Goal: Answer question/provide support: Share knowledge or assist other users

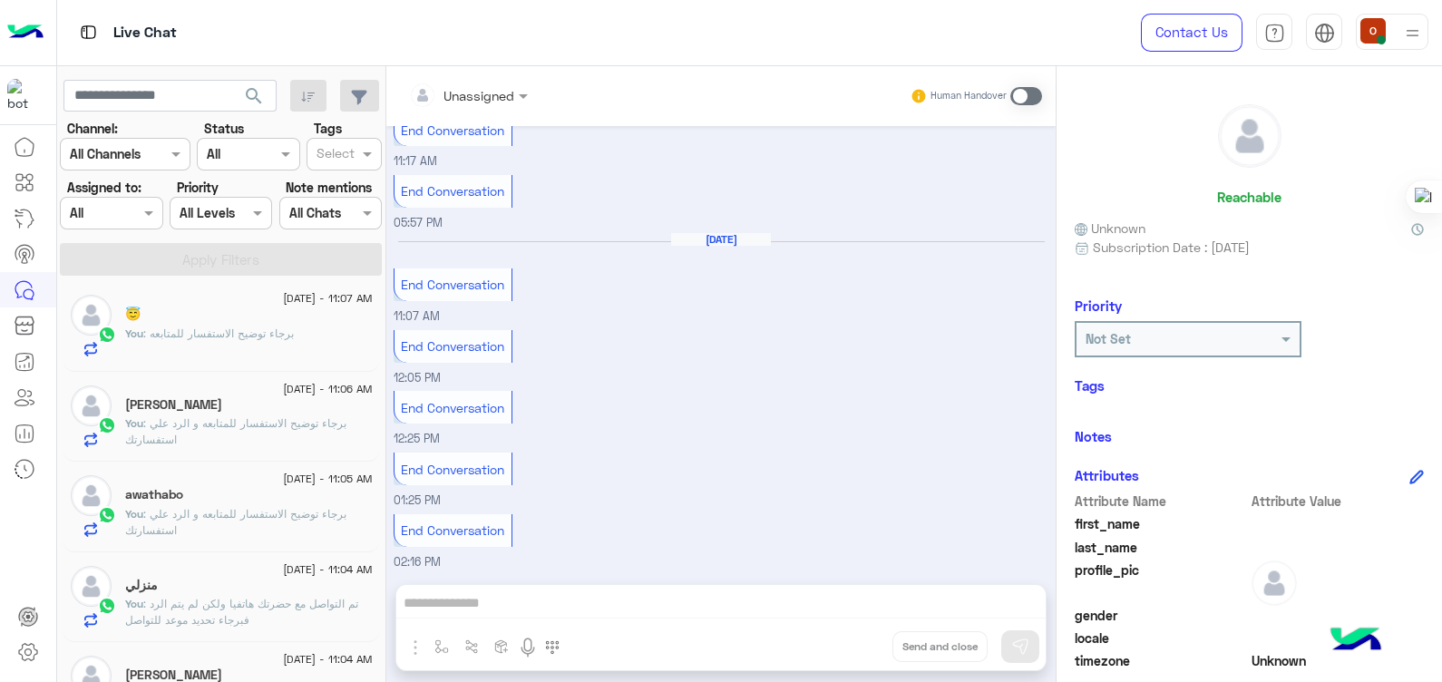
scroll to position [781, 0]
click at [199, 505] on span ": برجاء توضيح الاستفسار للمتابعه و الرد علي استفسارتك" at bounding box center [235, 516] width 221 height 30
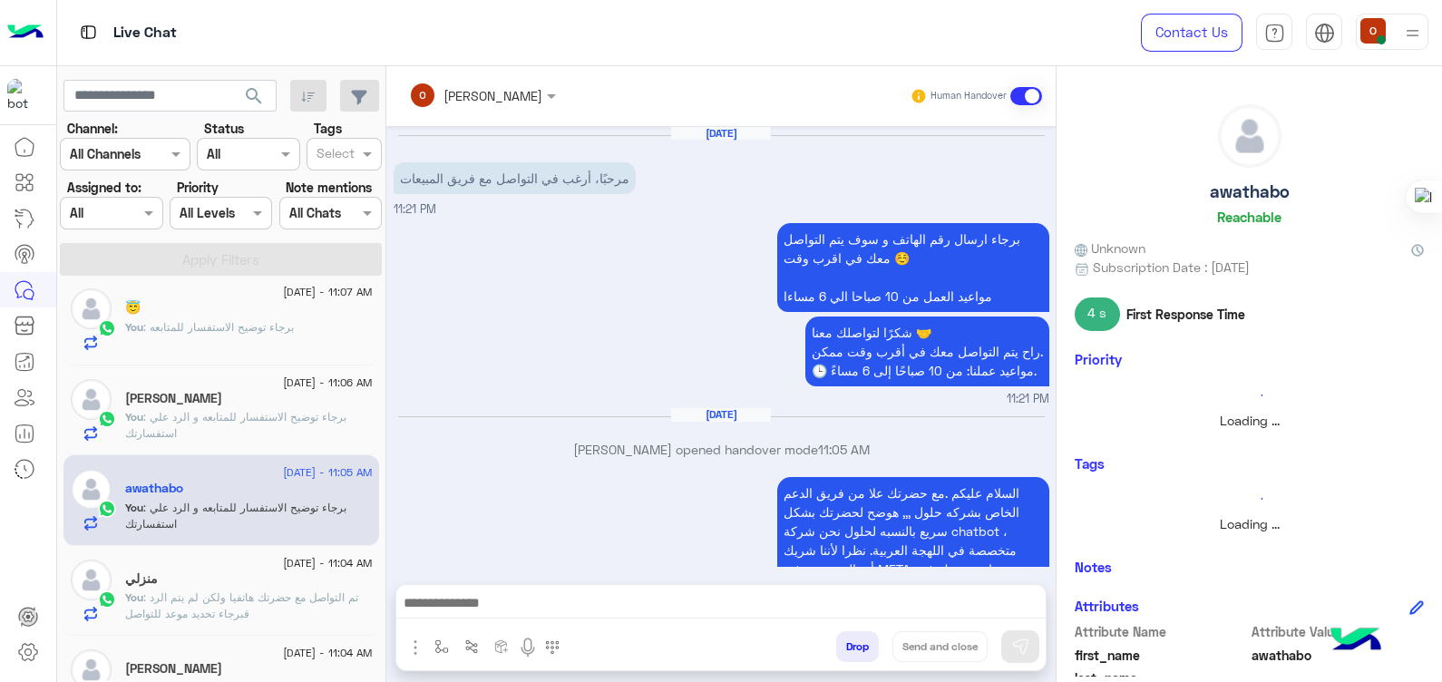
scroll to position [263, 0]
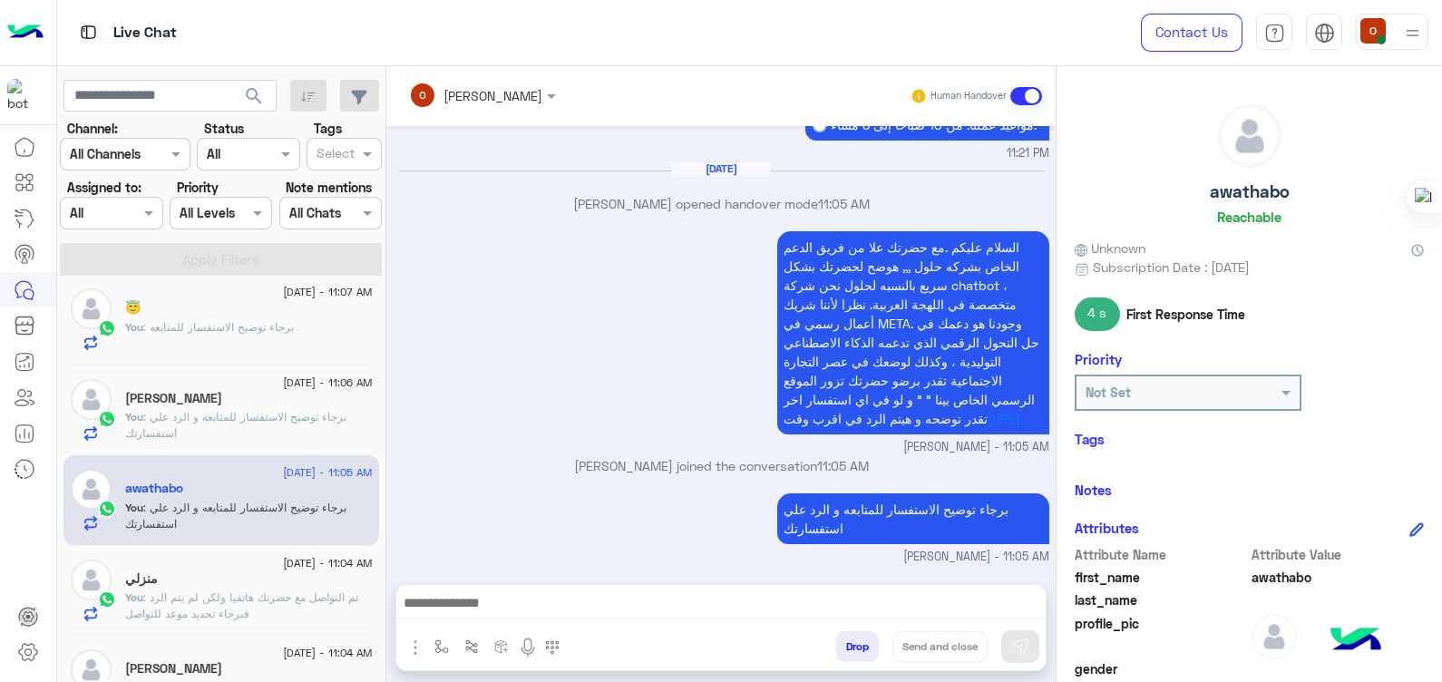
drag, startPoint x: 1440, startPoint y: 346, endPoint x: 1438, endPoint y: 408, distance: 62.6
click at [1438, 408] on html "Live Chat Contact Us Help Center عربي English search Channel: Channel All Chann…" at bounding box center [721, 341] width 1442 height 682
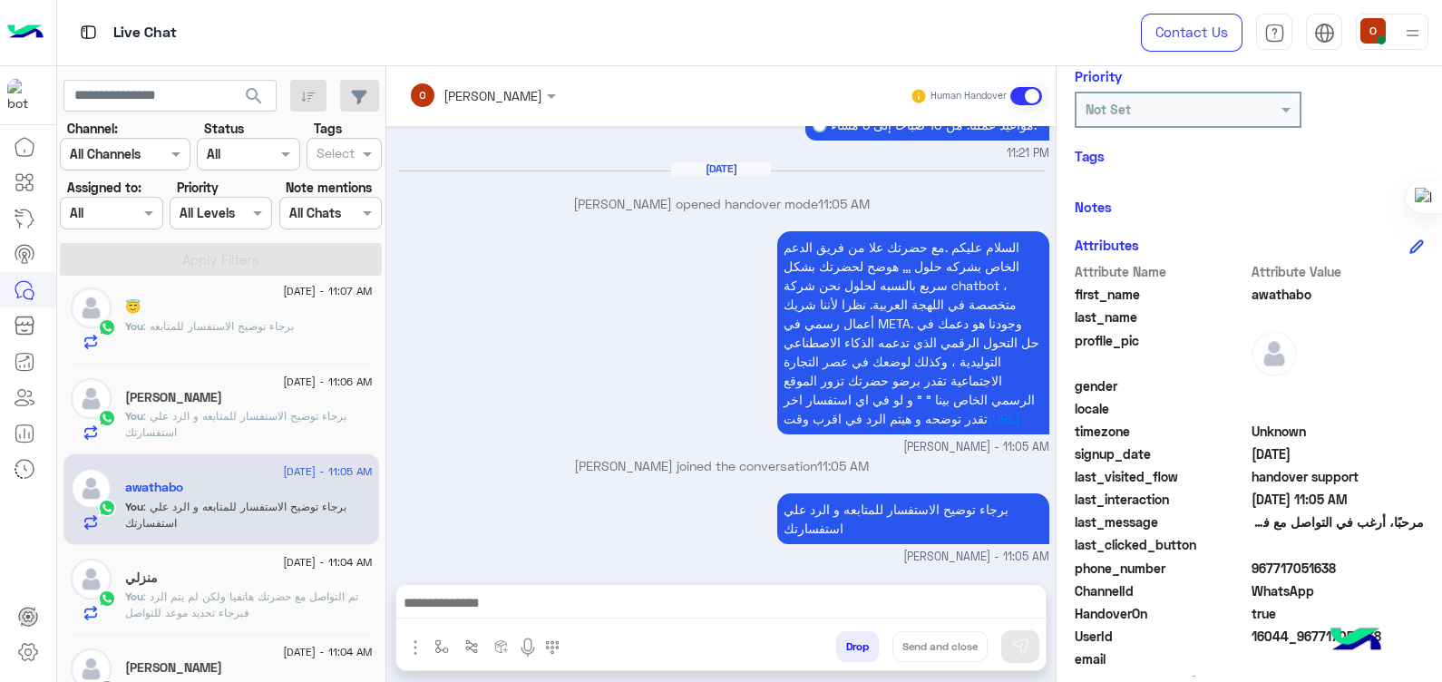
scroll to position [299, 0]
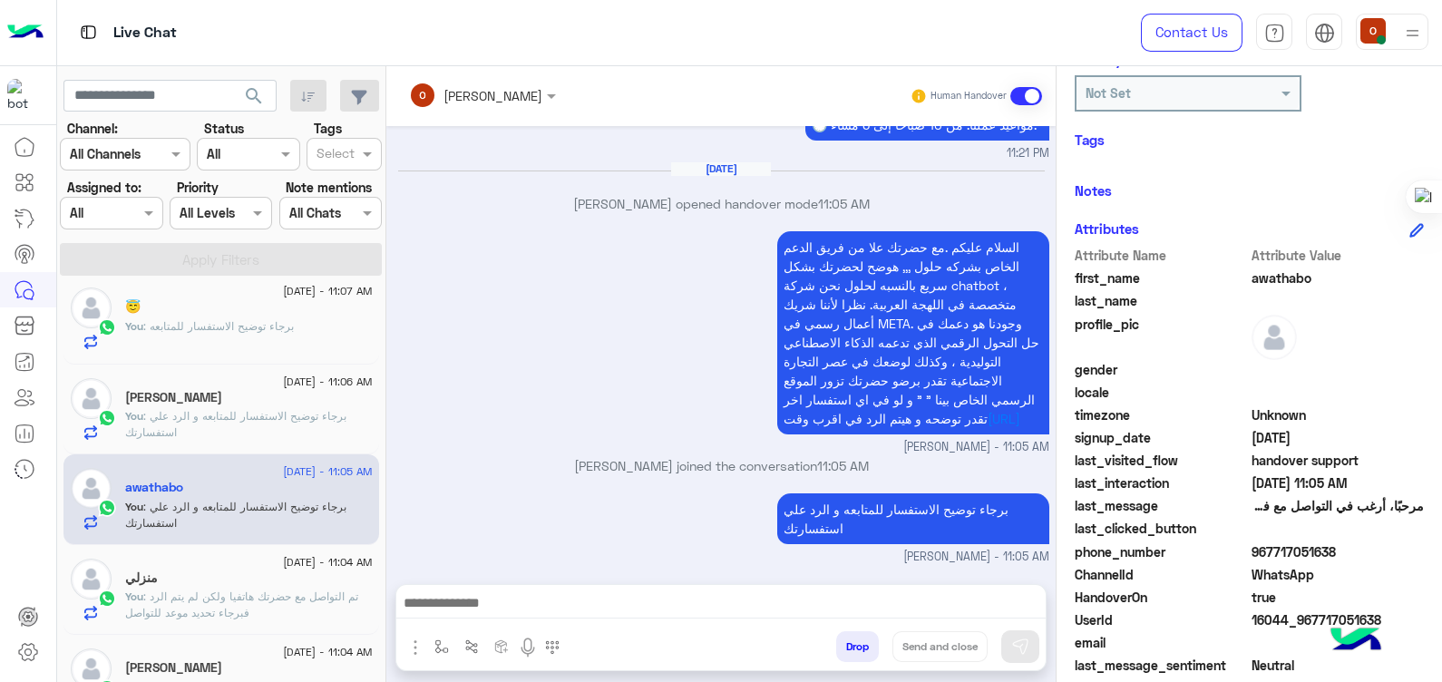
click at [1283, 280] on span "awathabo" at bounding box center [1338, 277] width 173 height 19
copy span "awathabo"
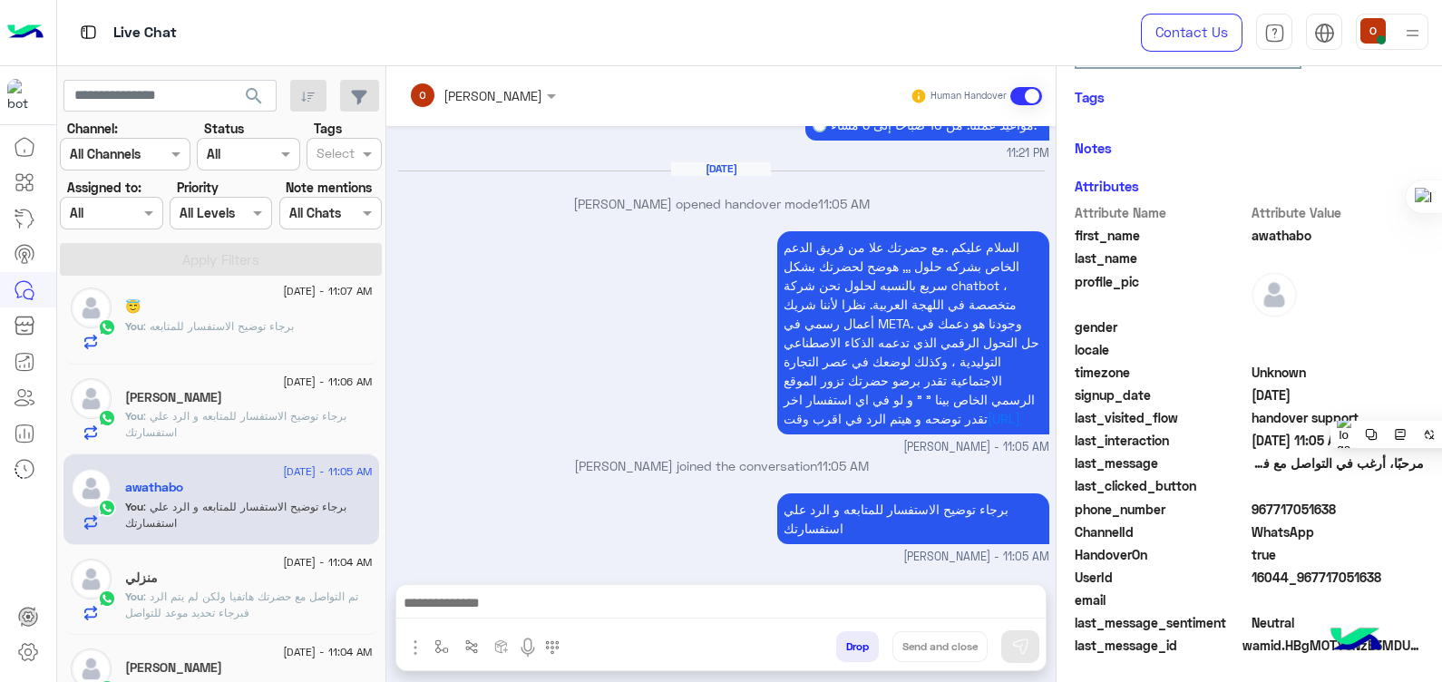
click at [1284, 502] on span "967717051638" at bounding box center [1338, 509] width 173 height 19
click at [1206, 528] on icon at bounding box center [1209, 529] width 13 height 13
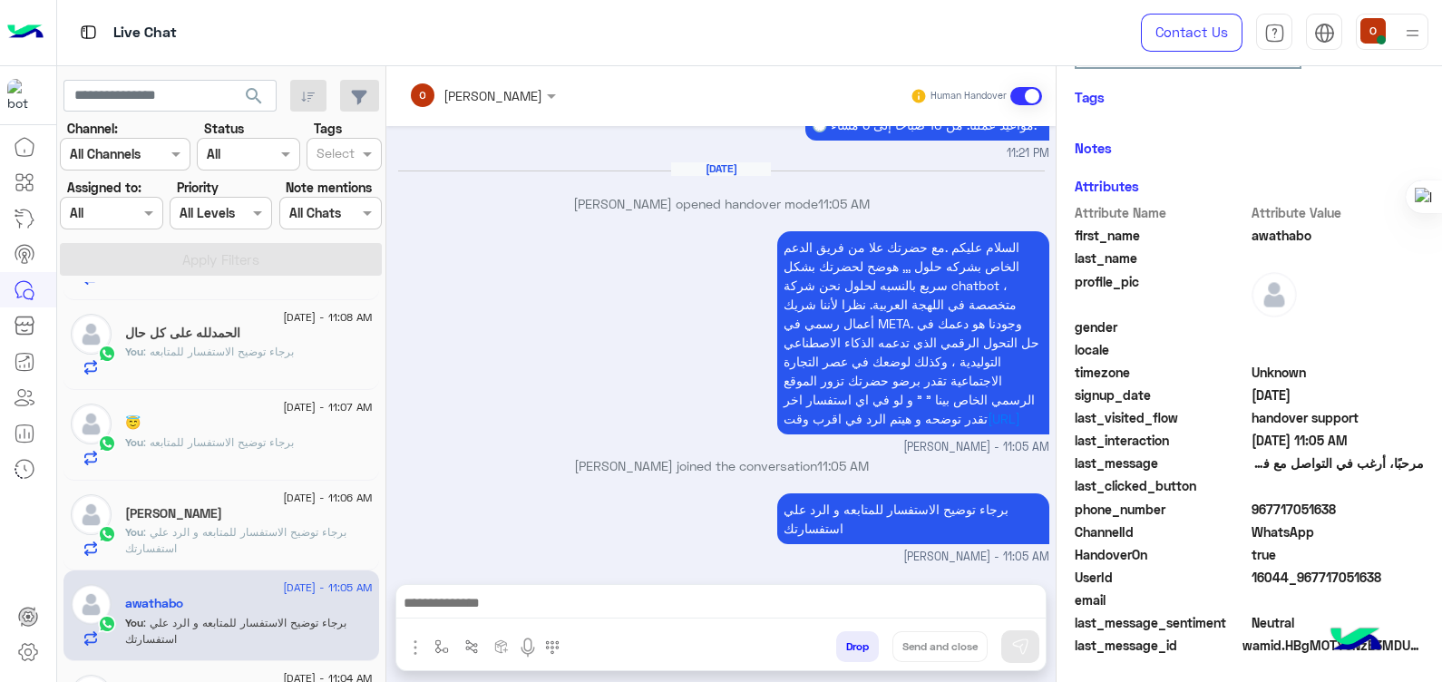
scroll to position [677, 0]
click at [213, 553] on p "You : برجاء توضيح الاستفسار للمتابعه و الرد علي استفسارتك" at bounding box center [249, 545] width 248 height 33
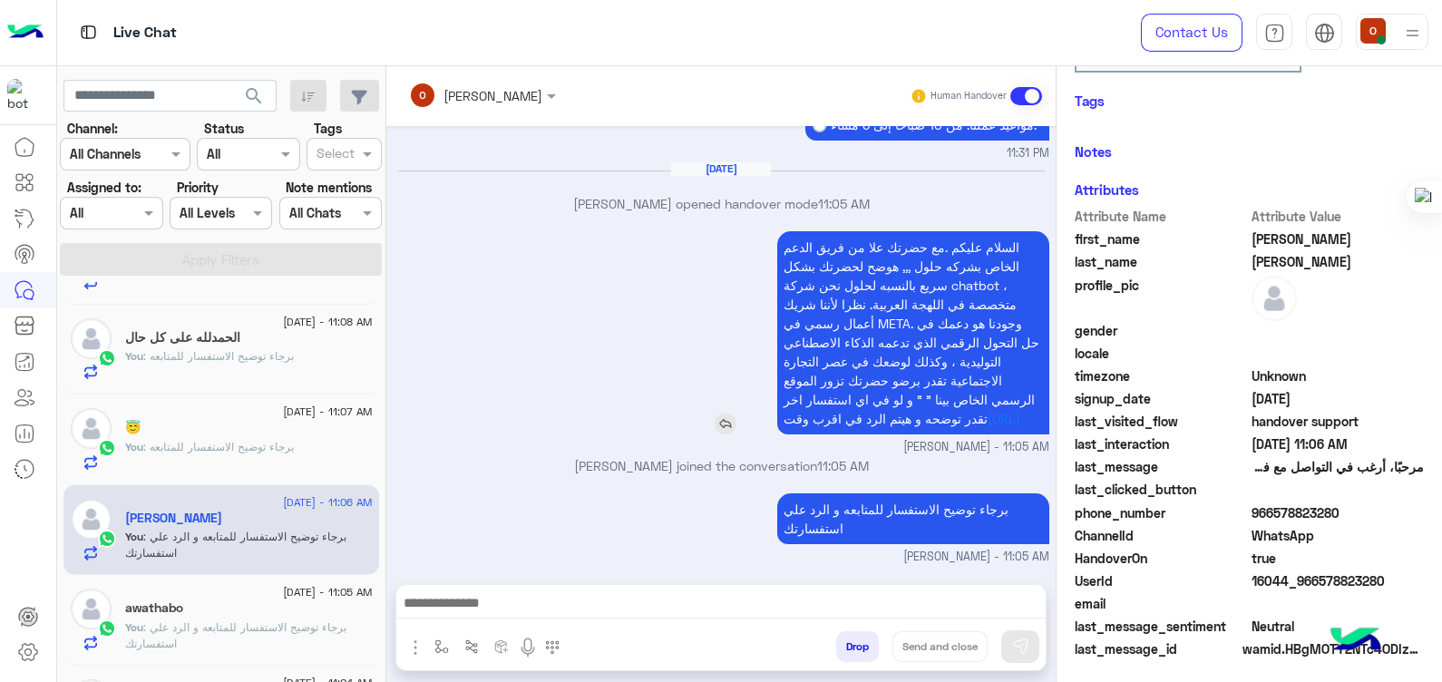
scroll to position [342, 0]
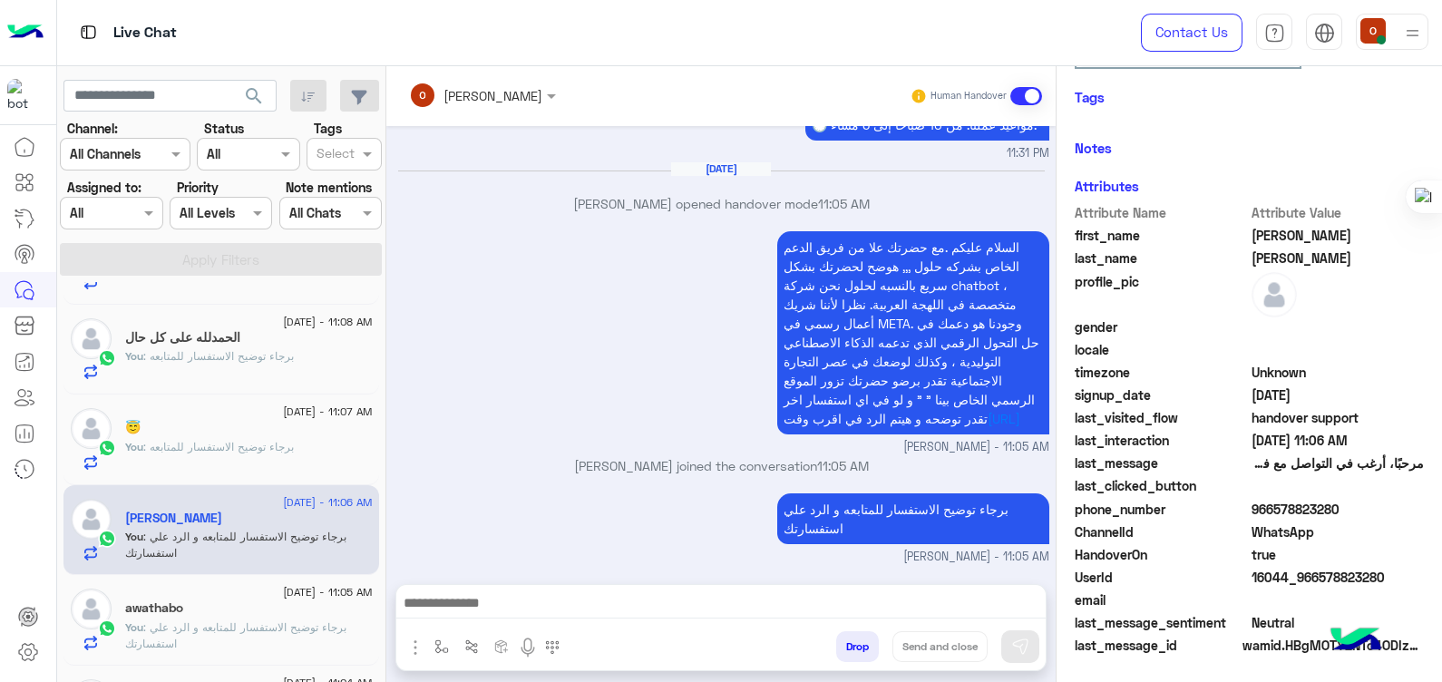
click at [1303, 512] on span "966578823280" at bounding box center [1338, 509] width 173 height 19
copy span "966578823280"
click at [1202, 590] on span "email" at bounding box center [1161, 599] width 173 height 19
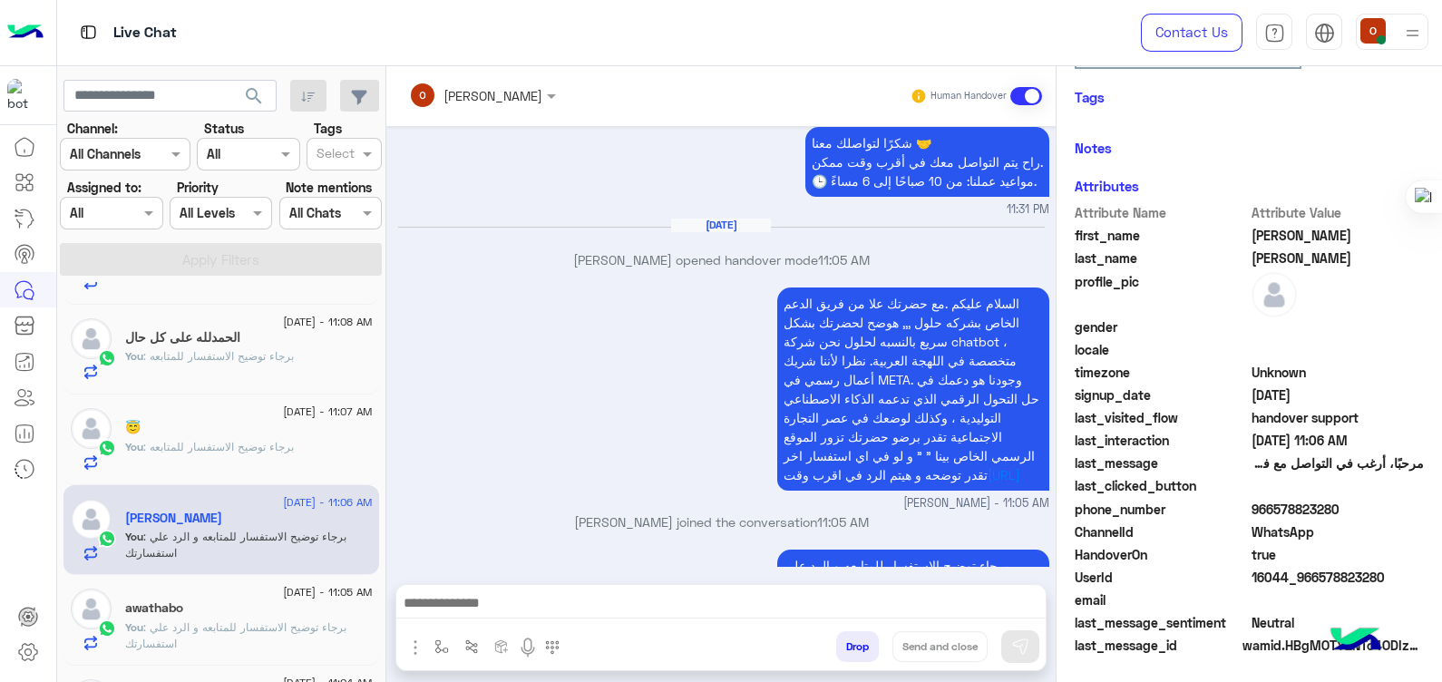
scroll to position [263, 0]
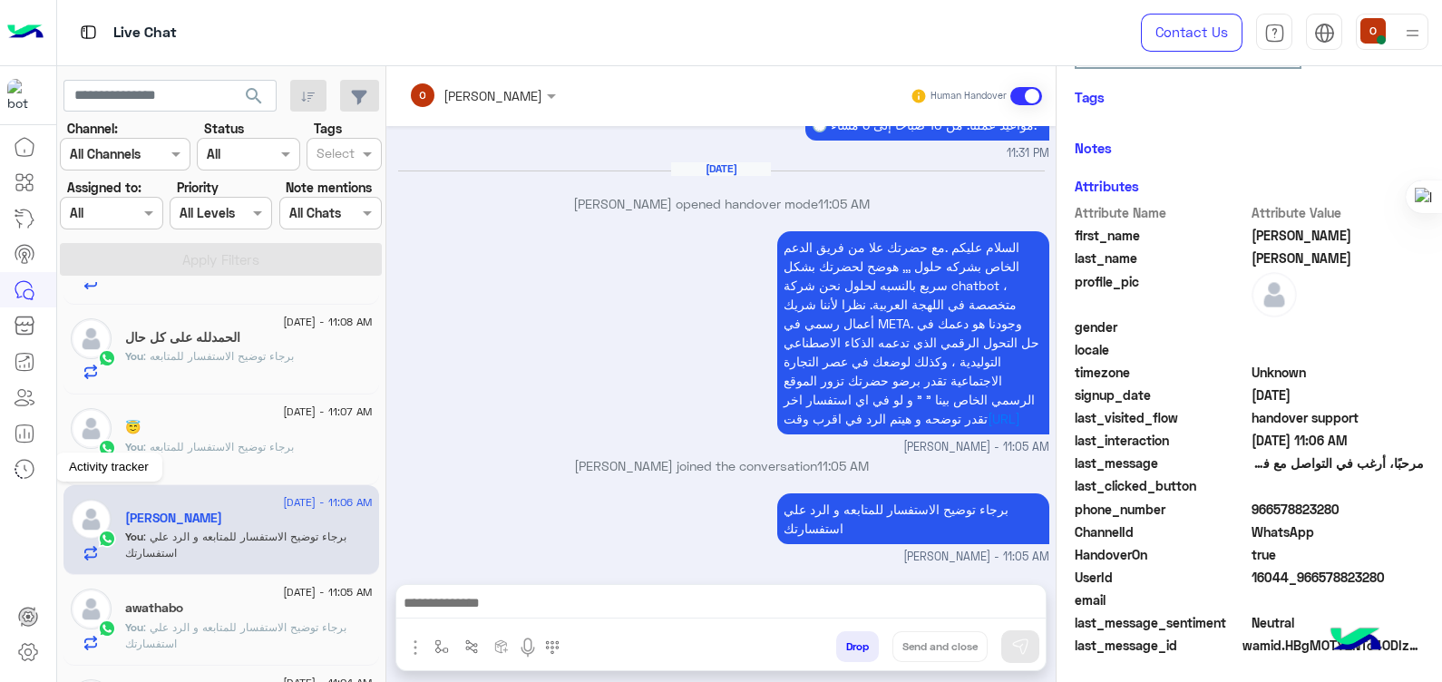
click at [151, 440] on mat-tooltip-component "Activity tracker" at bounding box center [108, 467] width 107 height 54
click at [226, 434] on div "😇" at bounding box center [249, 429] width 248 height 19
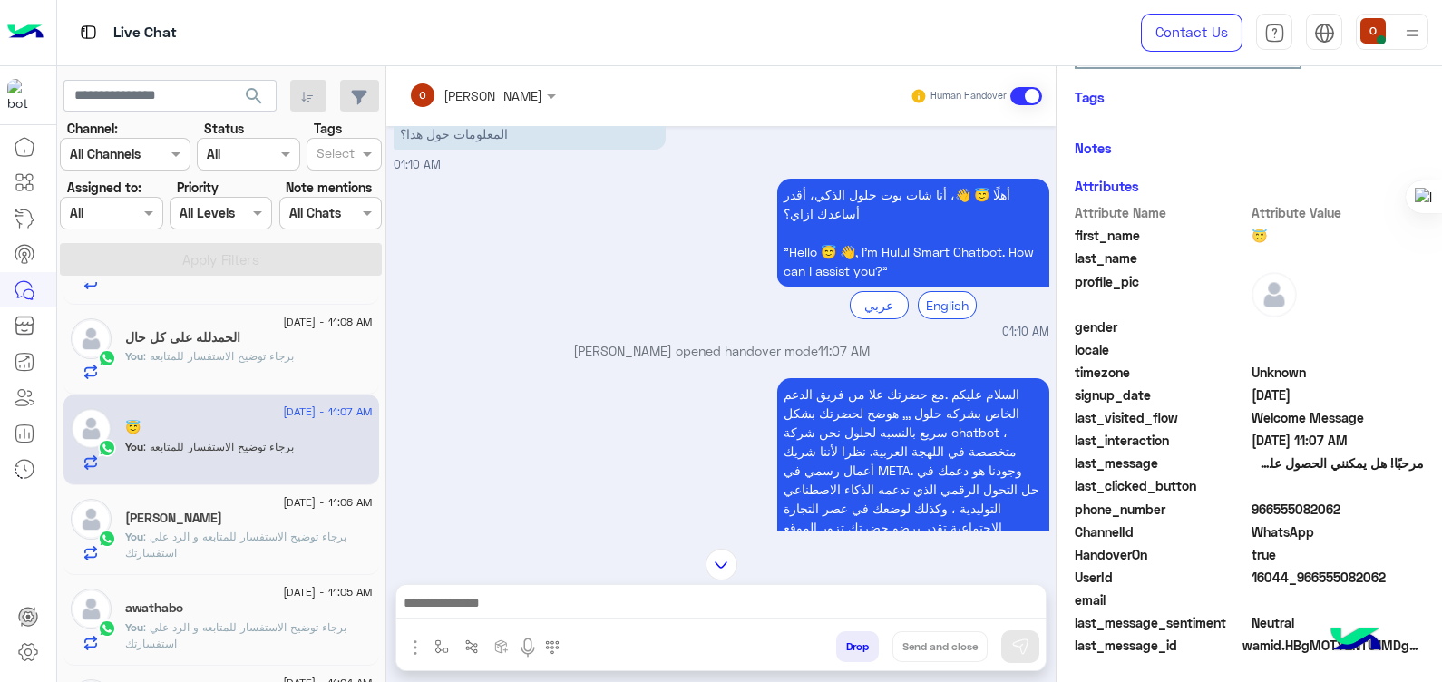
scroll to position [63, 0]
click at [1276, 506] on span "966555082062" at bounding box center [1338, 509] width 173 height 19
copy span "966555082062"
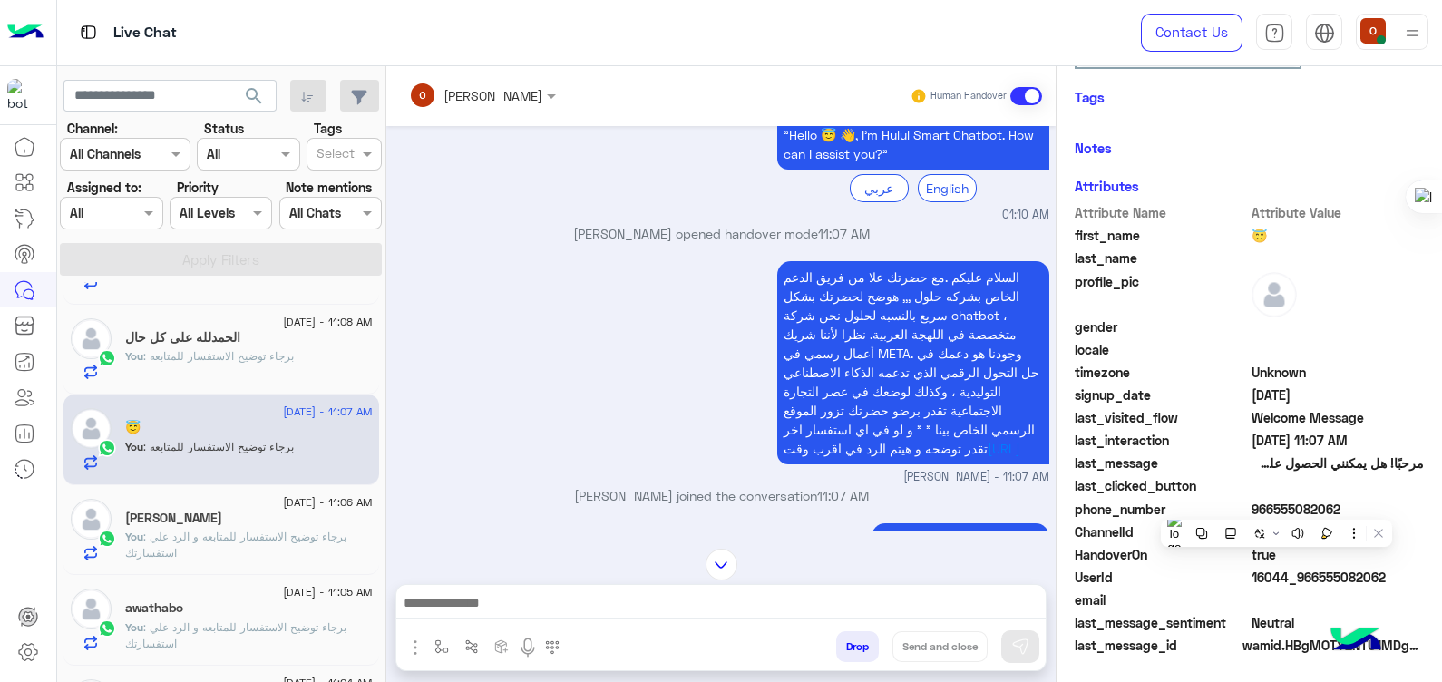
scroll to position [208, 0]
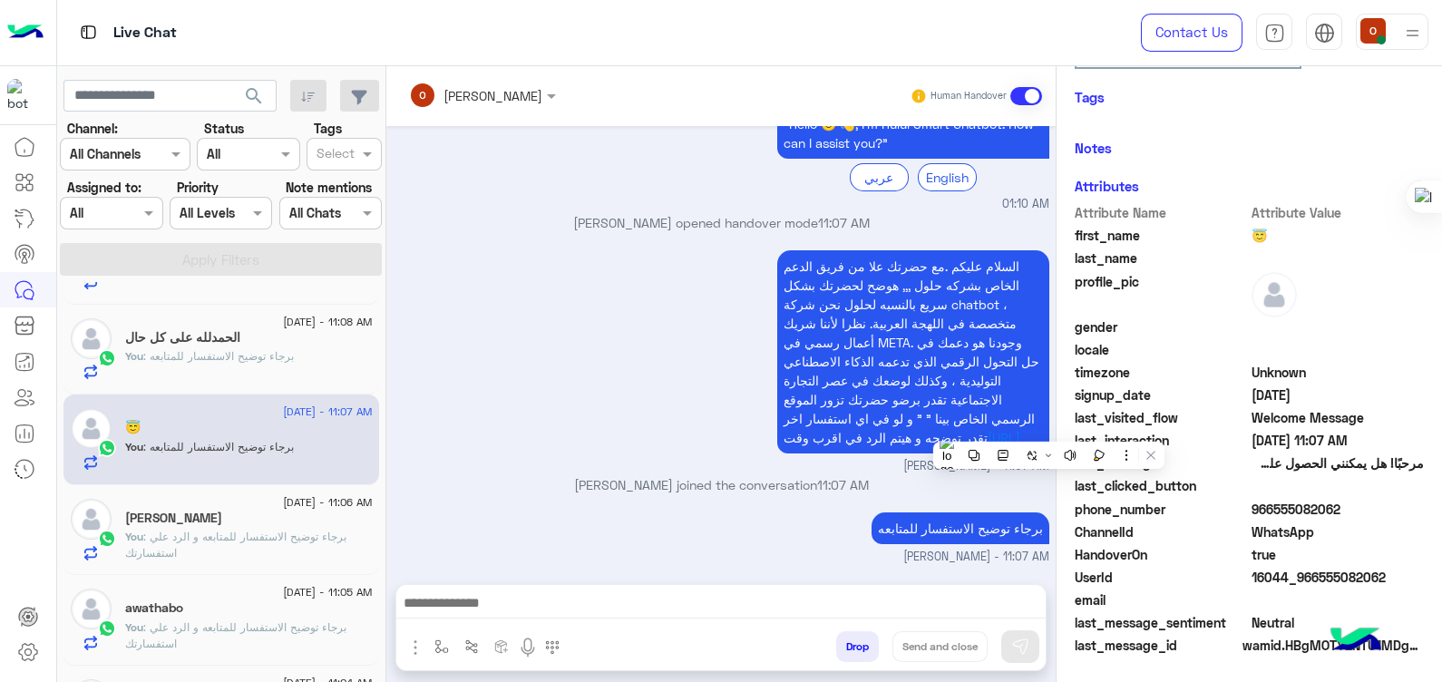
click at [1180, 562] on span "HandoverOn" at bounding box center [1161, 554] width 173 height 19
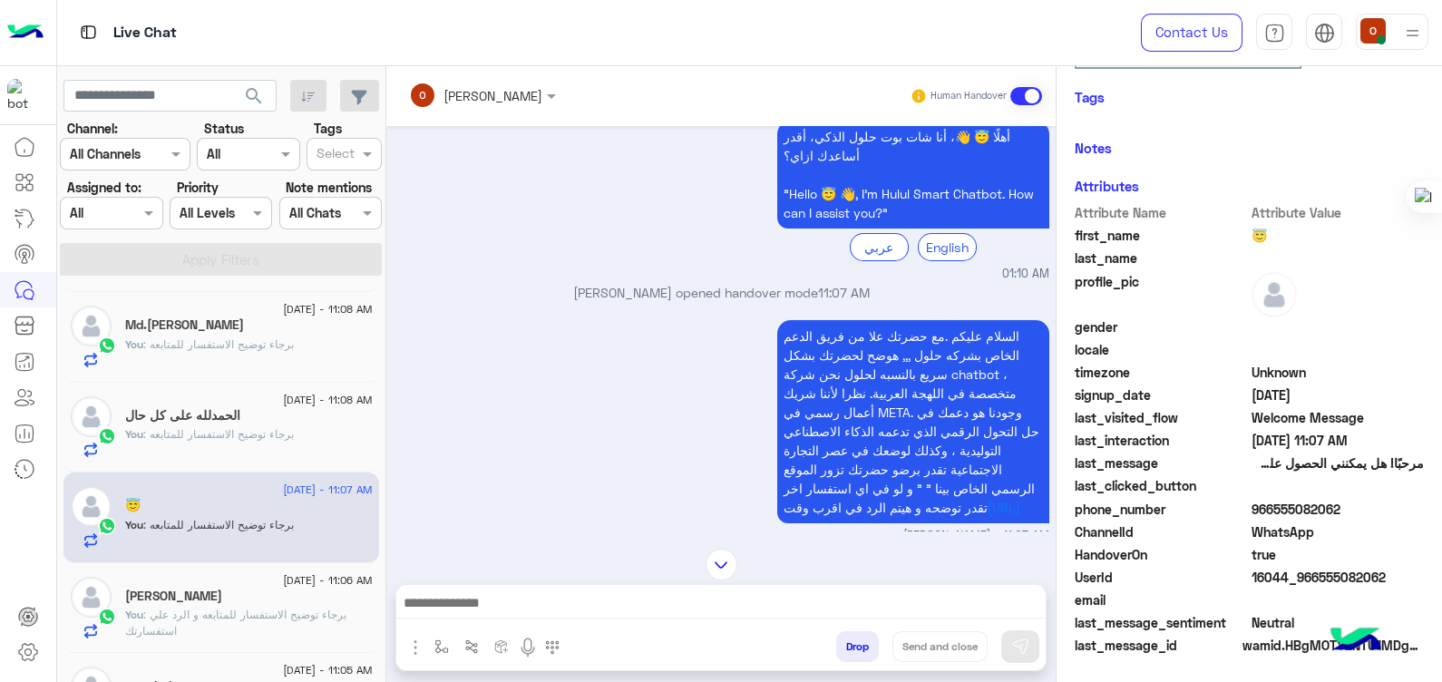
scroll to position [593, 0]
click at [188, 432] on p "You : برجاء توضيح الاستفسار للمتابعه" at bounding box center [209, 440] width 169 height 16
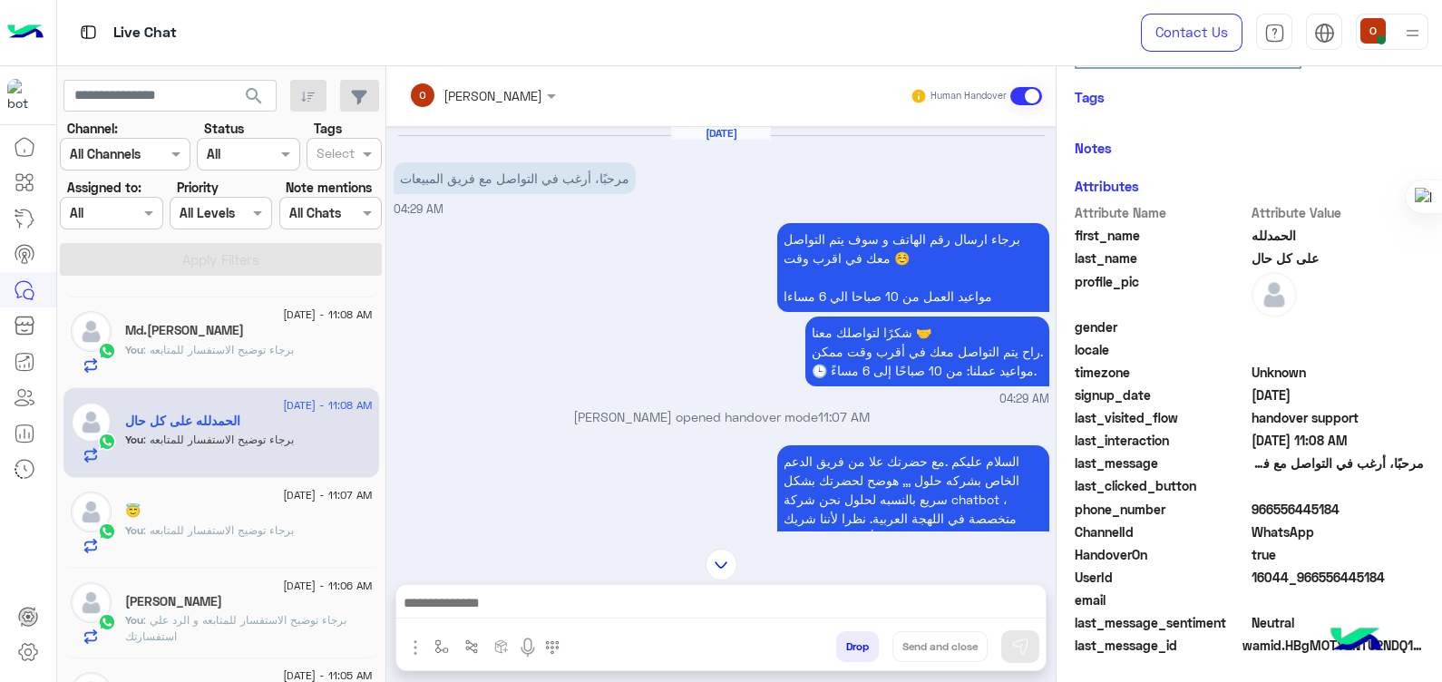
click at [1287, 506] on span "966556445184" at bounding box center [1338, 509] width 173 height 19
copy span "966556445184"
click at [1399, 363] on span "Unknown" at bounding box center [1338, 372] width 173 height 19
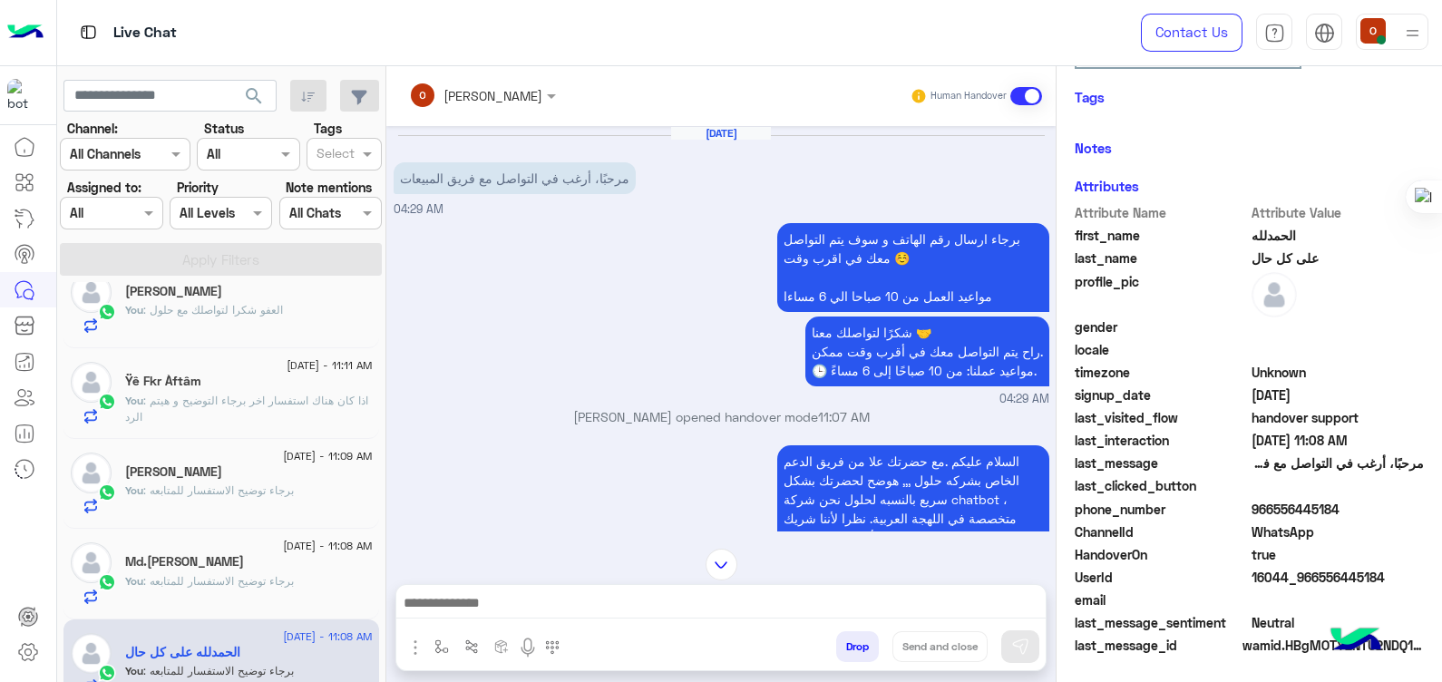
scroll to position [453, 0]
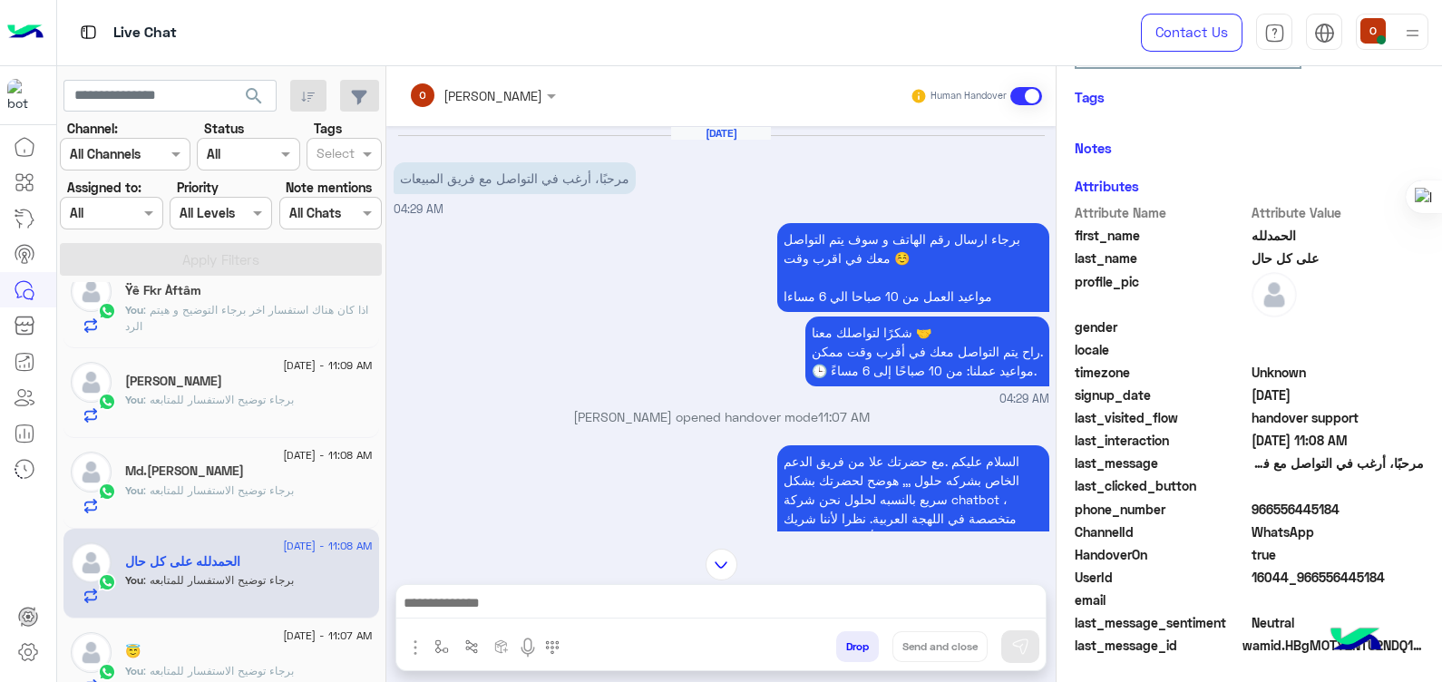
click at [172, 480] on div "Md.[PERSON_NAME]" at bounding box center [249, 472] width 248 height 19
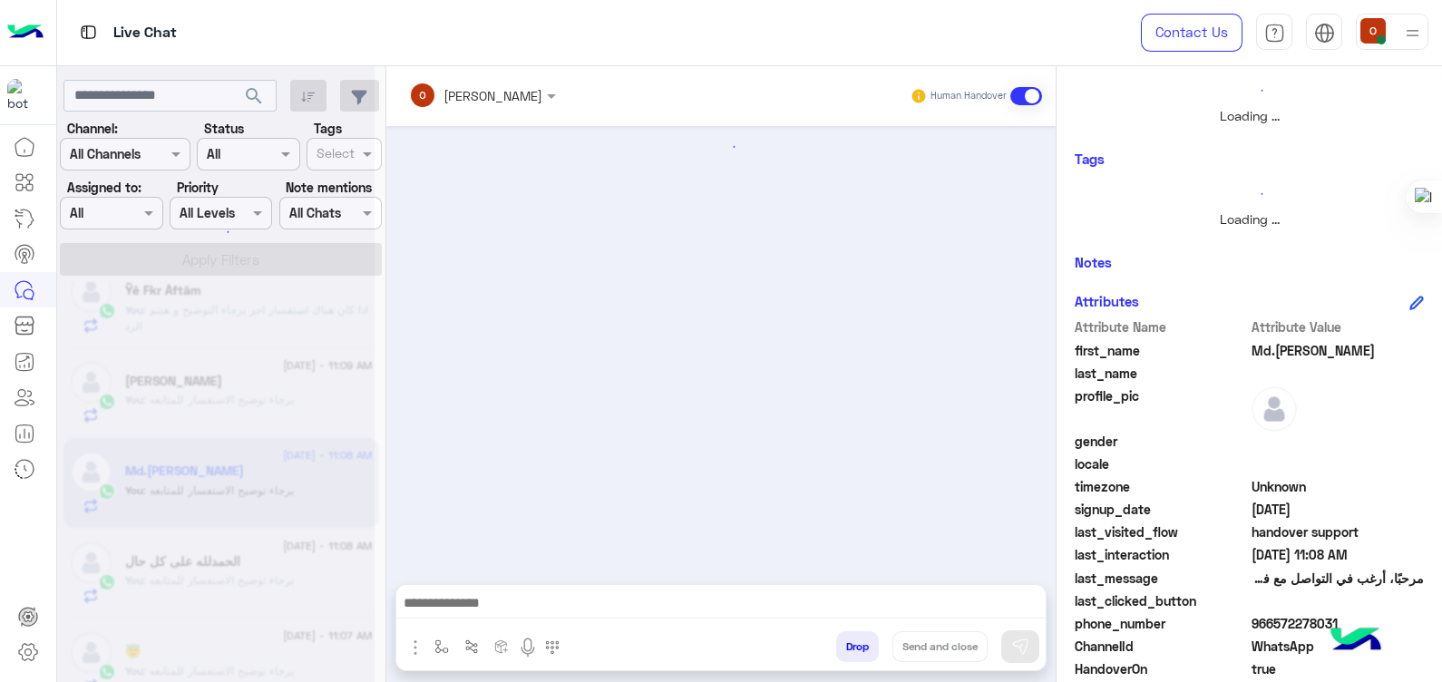
scroll to position [420, 0]
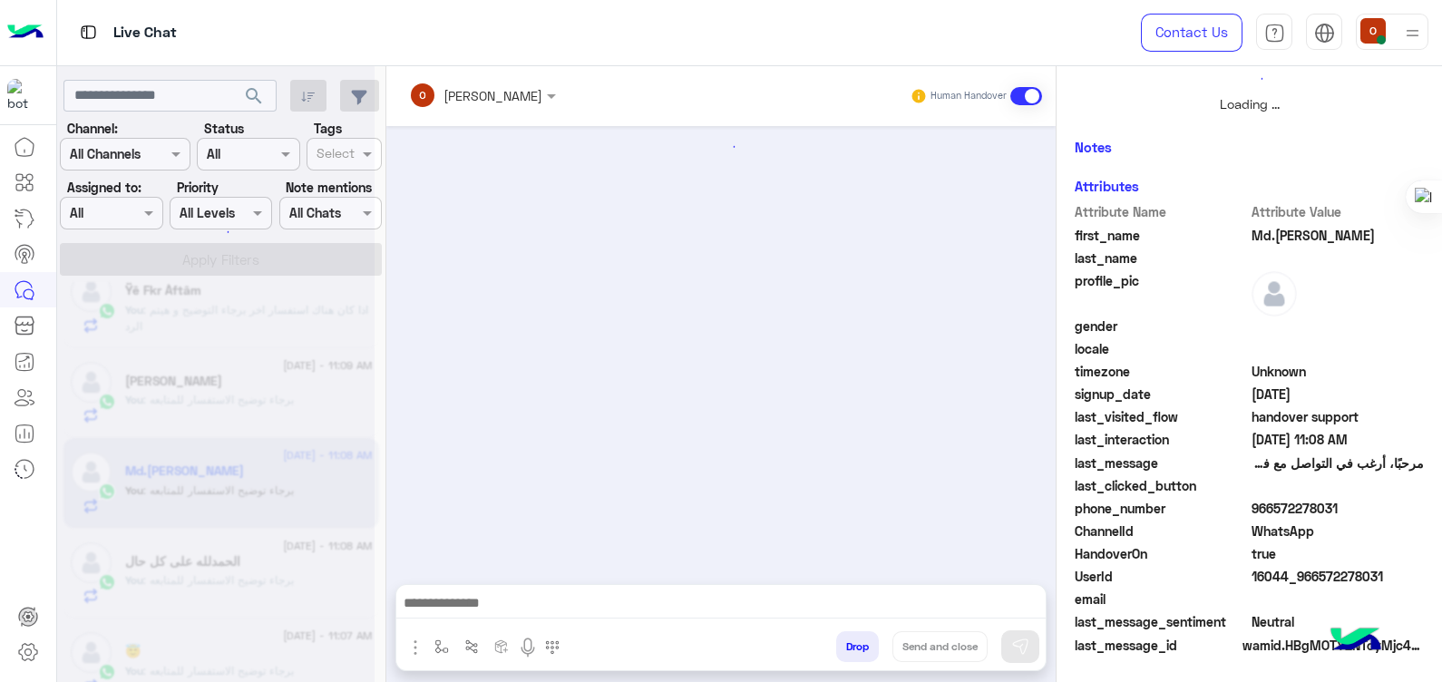
click at [805, 416] on div at bounding box center [720, 346] width 669 height 440
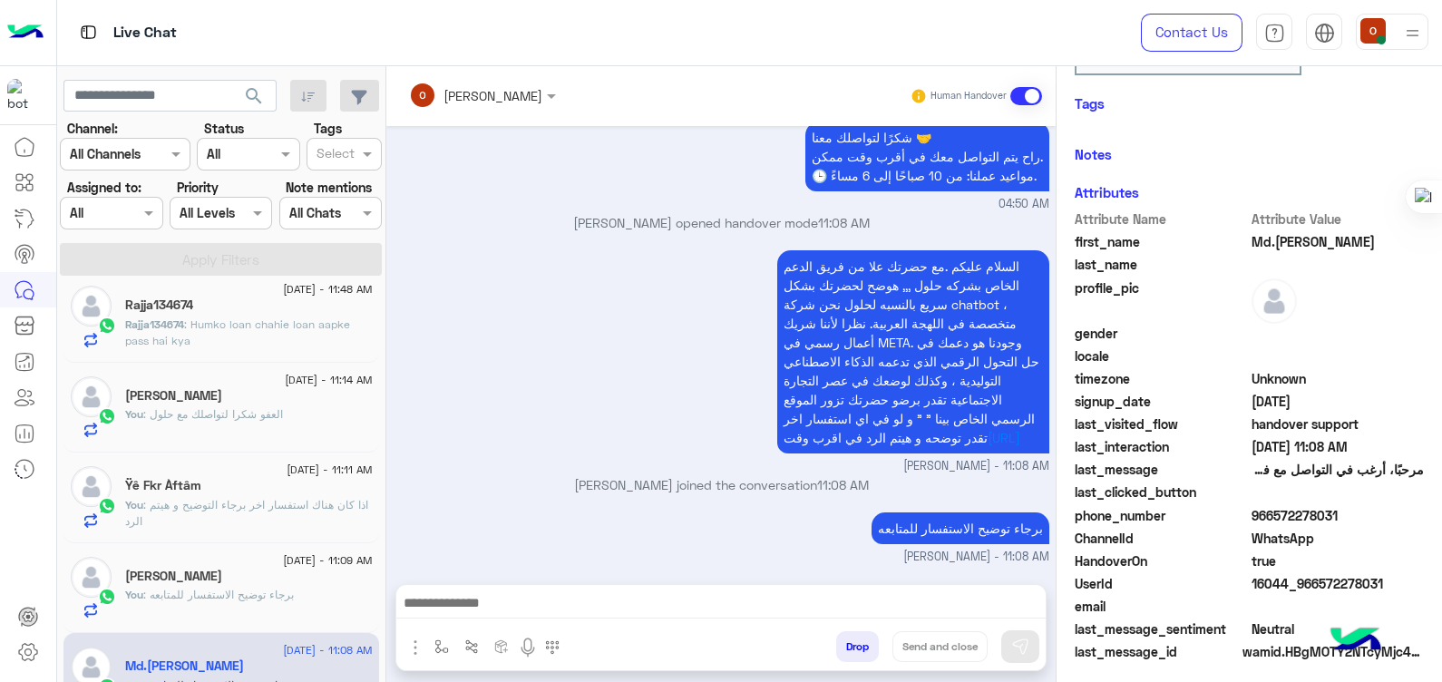
scroll to position [263, 0]
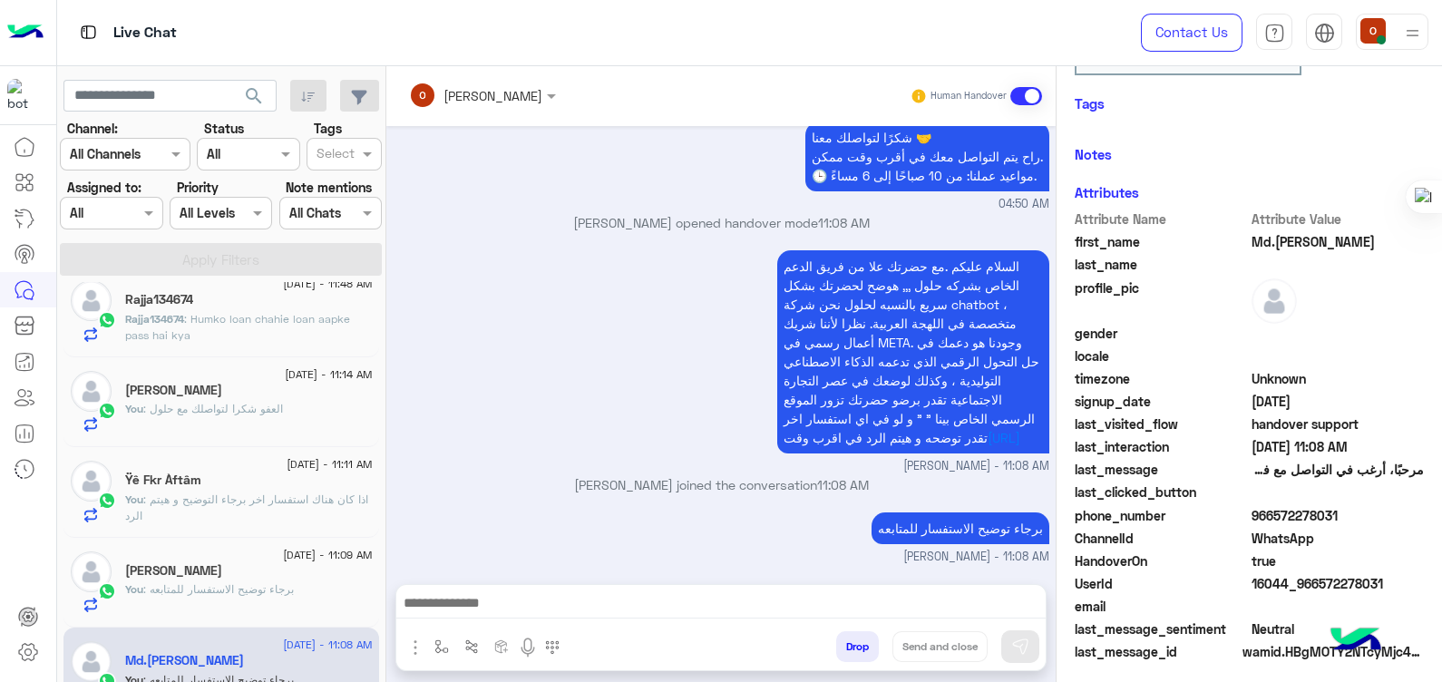
click at [1286, 240] on span "Md.[PERSON_NAME]" at bounding box center [1338, 241] width 173 height 19
copy span "Md.[PERSON_NAME]"
click at [1292, 512] on span "966572278031" at bounding box center [1338, 515] width 173 height 19
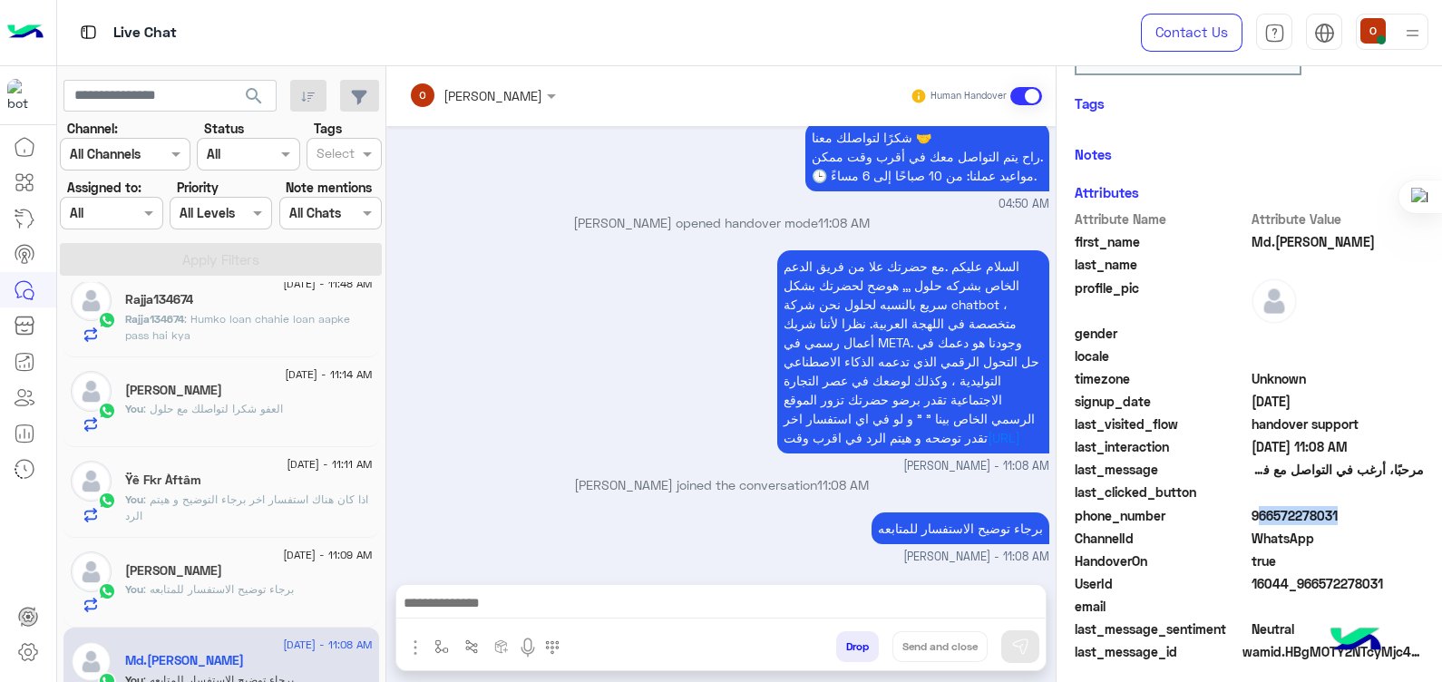
copy span "966572278031"
click at [224, 593] on span ": برجاء توضيح الاستفسار للمتابعه" at bounding box center [218, 589] width 151 height 14
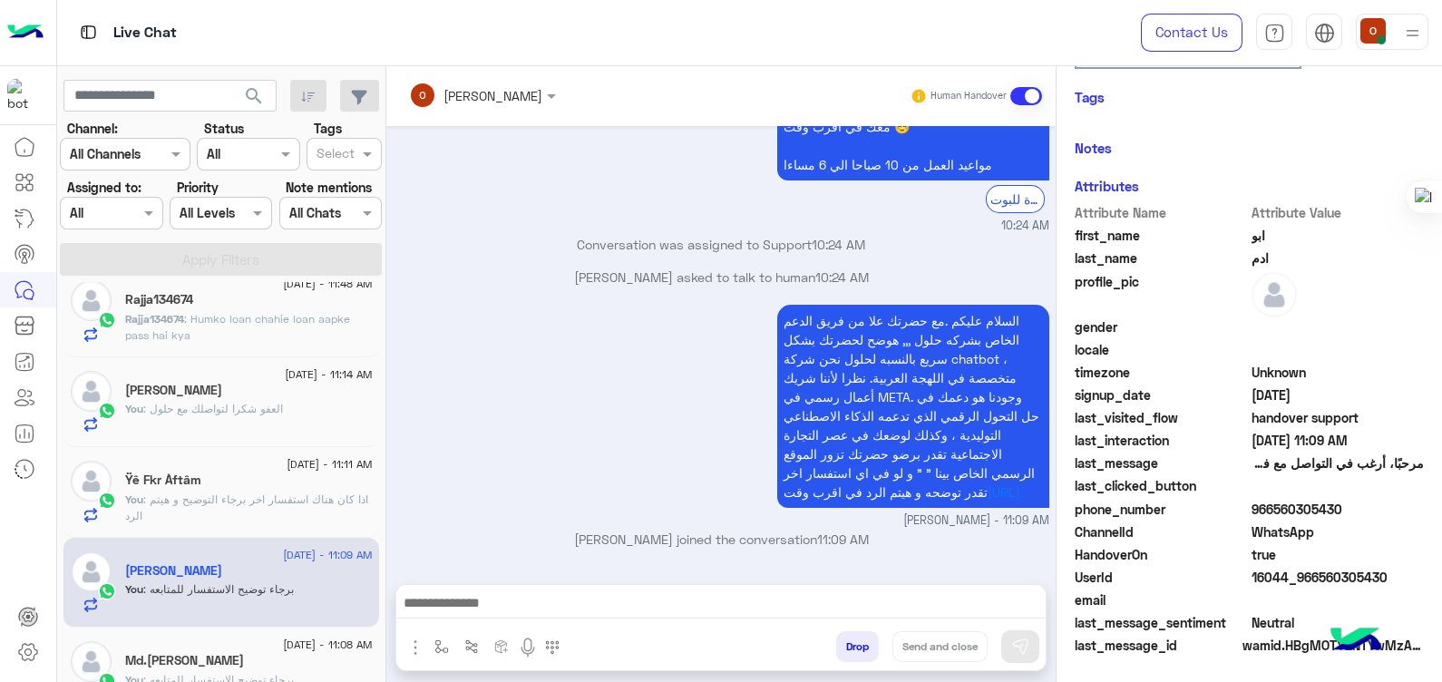
scroll to position [203, 0]
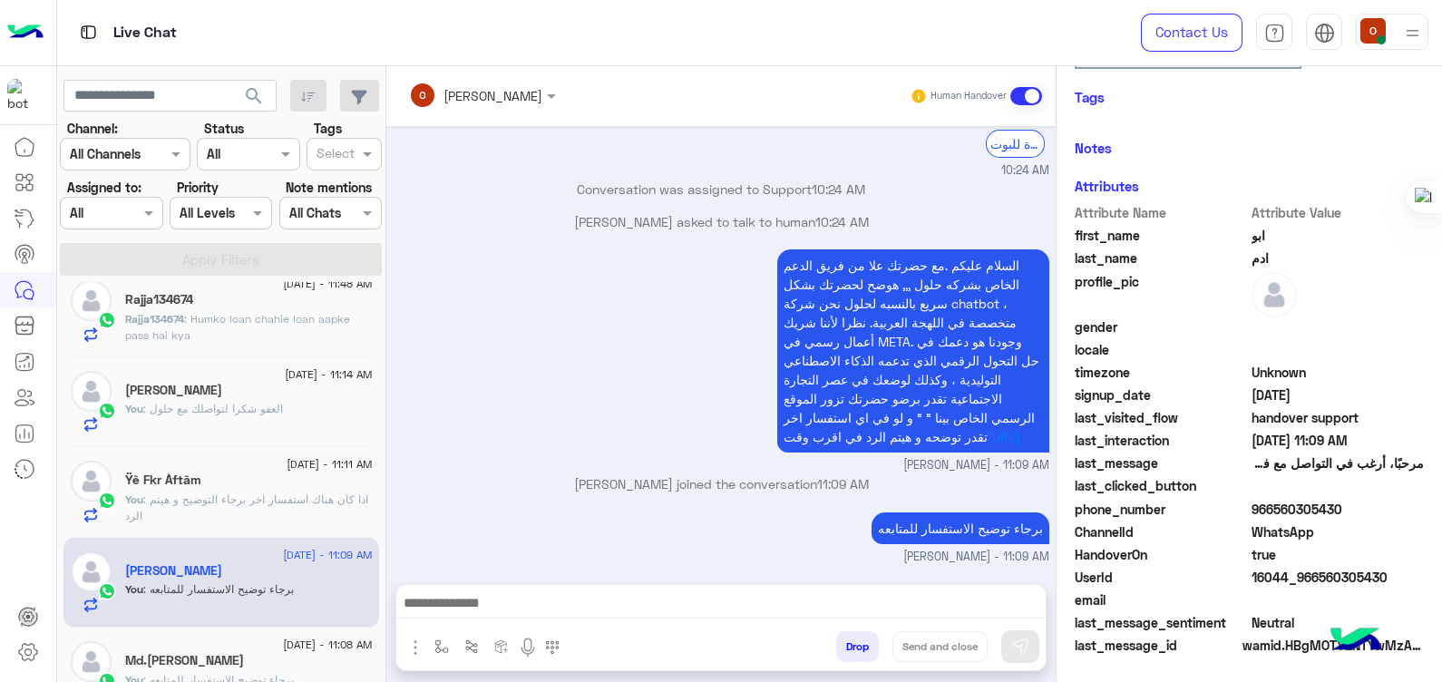
click at [1272, 512] on span "966560305430" at bounding box center [1338, 509] width 173 height 19
copy span "966560305430"
click at [192, 512] on p "You : اذا كان هناك استفسار اخر برجاء التوضيح و هيتم الرد" at bounding box center [249, 508] width 248 height 33
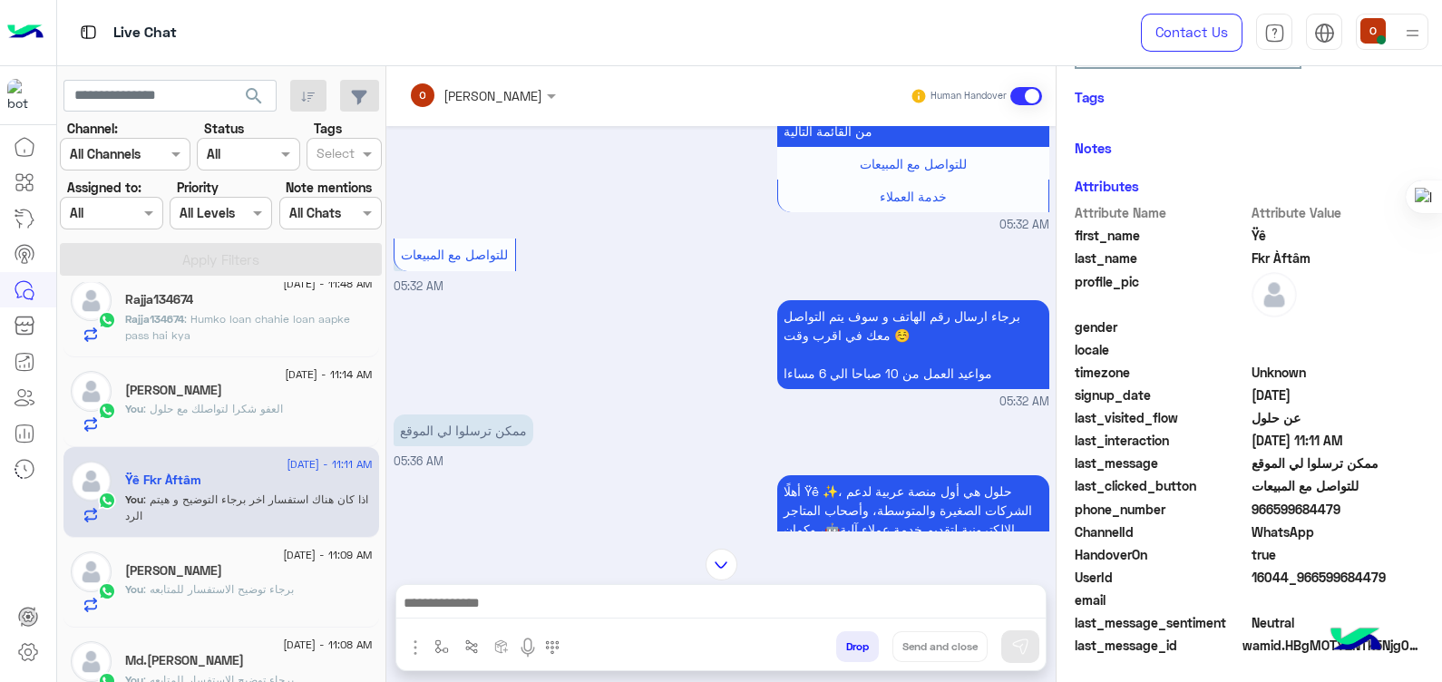
scroll to position [697, 0]
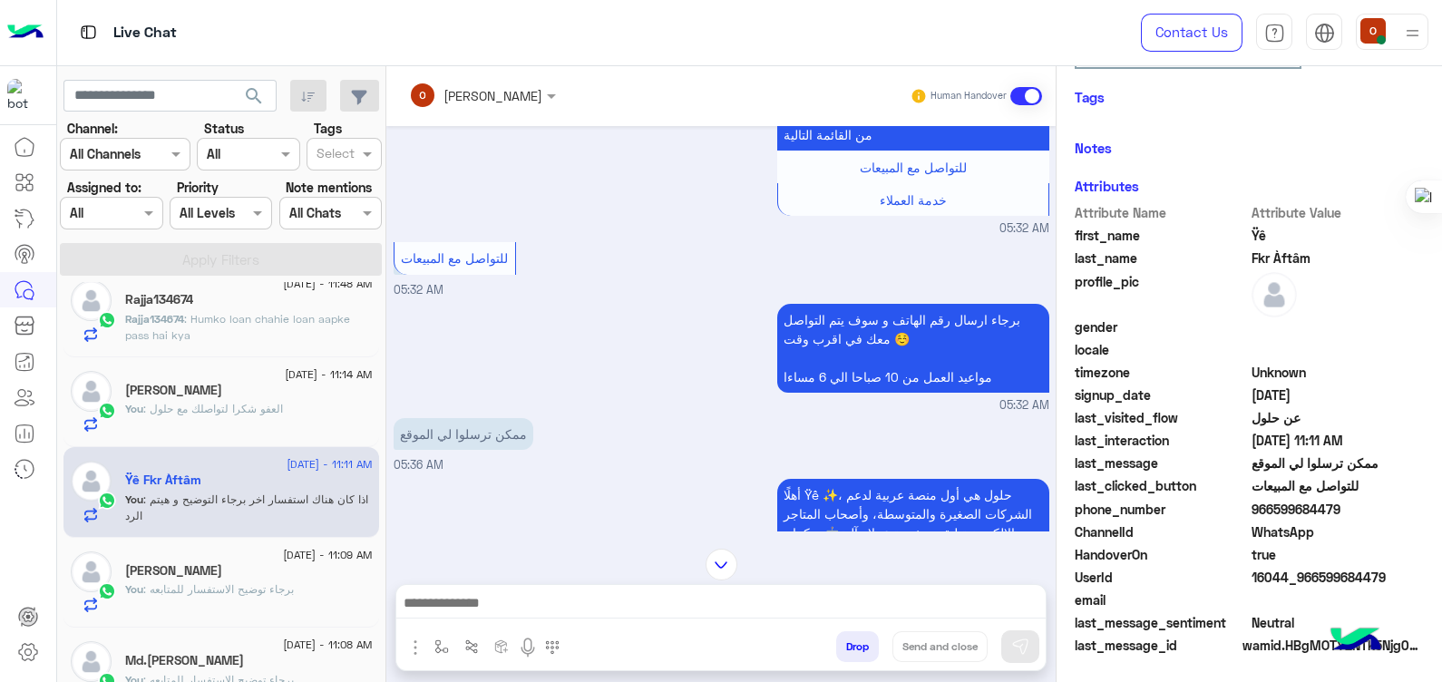
drag, startPoint x: 1311, startPoint y: 257, endPoint x: 1243, endPoint y: 237, distance: 70.0
click at [1243, 237] on div "Attribute Name Attribute Value first_name Ÿê last_name Fkr Àftâm profile_pic ge…" at bounding box center [1249, 430] width 349 height 455
drag, startPoint x: 1243, startPoint y: 237, endPoint x: 1224, endPoint y: 269, distance: 37.8
click at [1224, 269] on div "Attribute Name Attribute Value first_name Ÿê last_name Fkr Àftâm profile_pic ge…" at bounding box center [1249, 430] width 349 height 455
click at [1224, 272] on span "profile_pic" at bounding box center [1161, 293] width 173 height 42
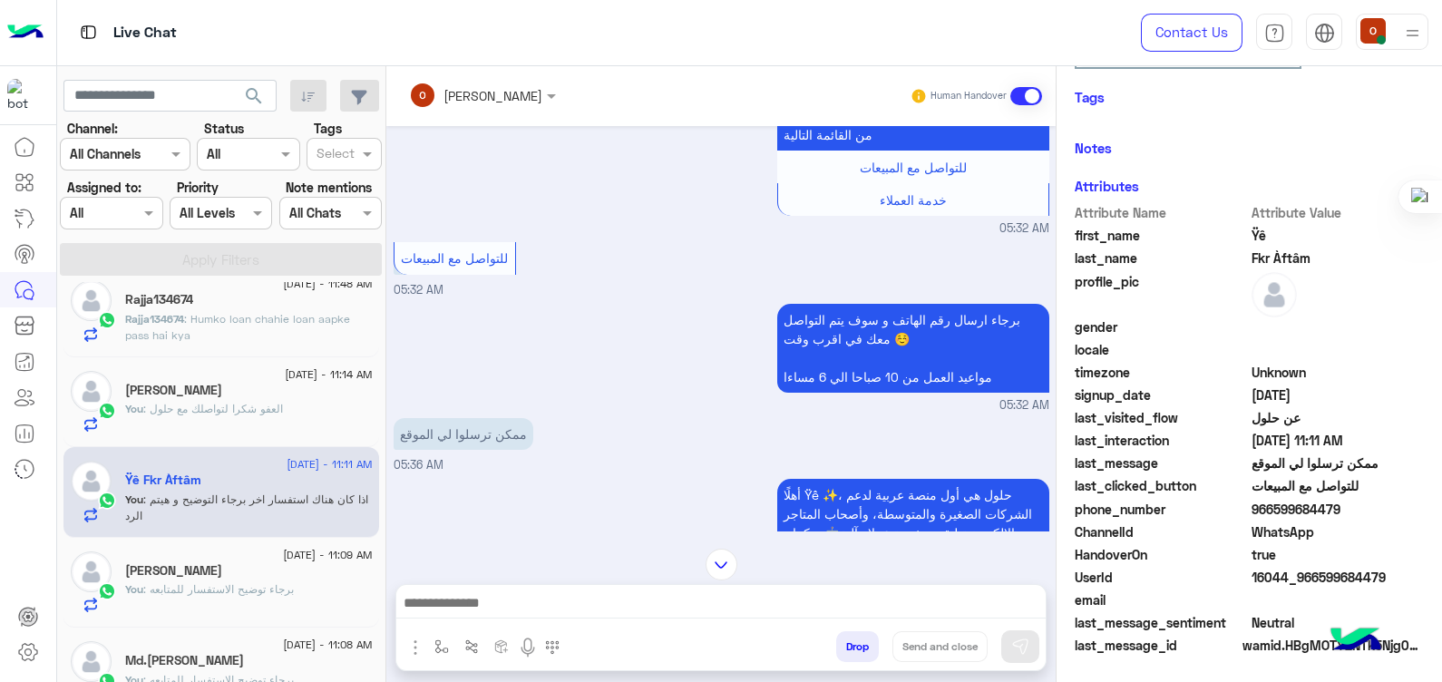
click at [1224, 272] on span "profile_pic" at bounding box center [1161, 293] width 173 height 42
drag, startPoint x: 1224, startPoint y: 269, endPoint x: 1383, endPoint y: 236, distance: 162.2
click at [1383, 236] on span "Ÿê" at bounding box center [1338, 235] width 173 height 19
drag, startPoint x: 1306, startPoint y: 261, endPoint x: 1244, endPoint y: 230, distance: 69.0
click at [1244, 230] on div "Attribute Name Attribute Value first_name Ÿê last_name Fkr Àftâm profile_pic ge…" at bounding box center [1249, 430] width 349 height 455
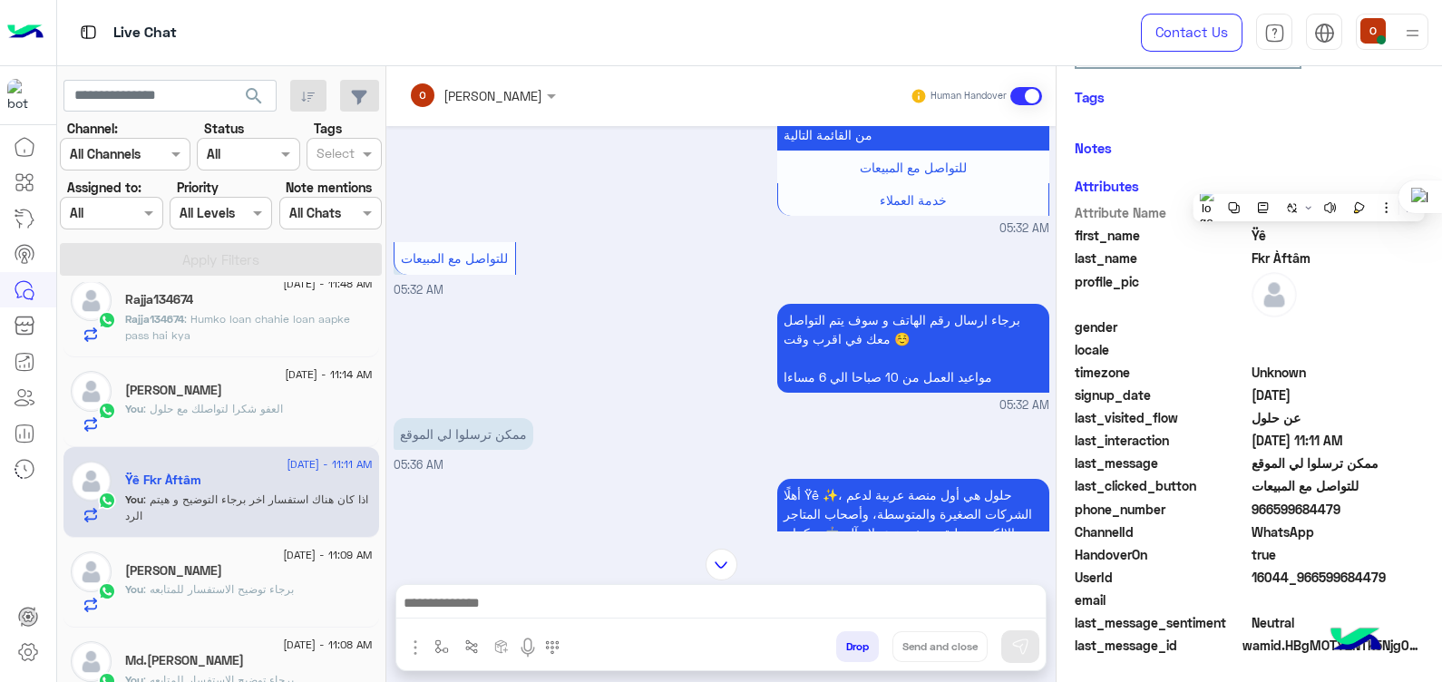
drag, startPoint x: 1244, startPoint y: 230, endPoint x: 1369, endPoint y: 249, distance: 126.6
click at [1369, 249] on span "Fkr Àftâm" at bounding box center [1338, 257] width 173 height 19
click at [1365, 301] on div "profile_pic" at bounding box center [1249, 294] width 349 height 45
drag, startPoint x: 1307, startPoint y: 252, endPoint x: 1246, endPoint y: 236, distance: 62.9
click at [1246, 236] on div "Attribute Name Attribute Value first_name Ÿê last_name Fkr Àftâm profile_pic ge…" at bounding box center [1249, 430] width 349 height 455
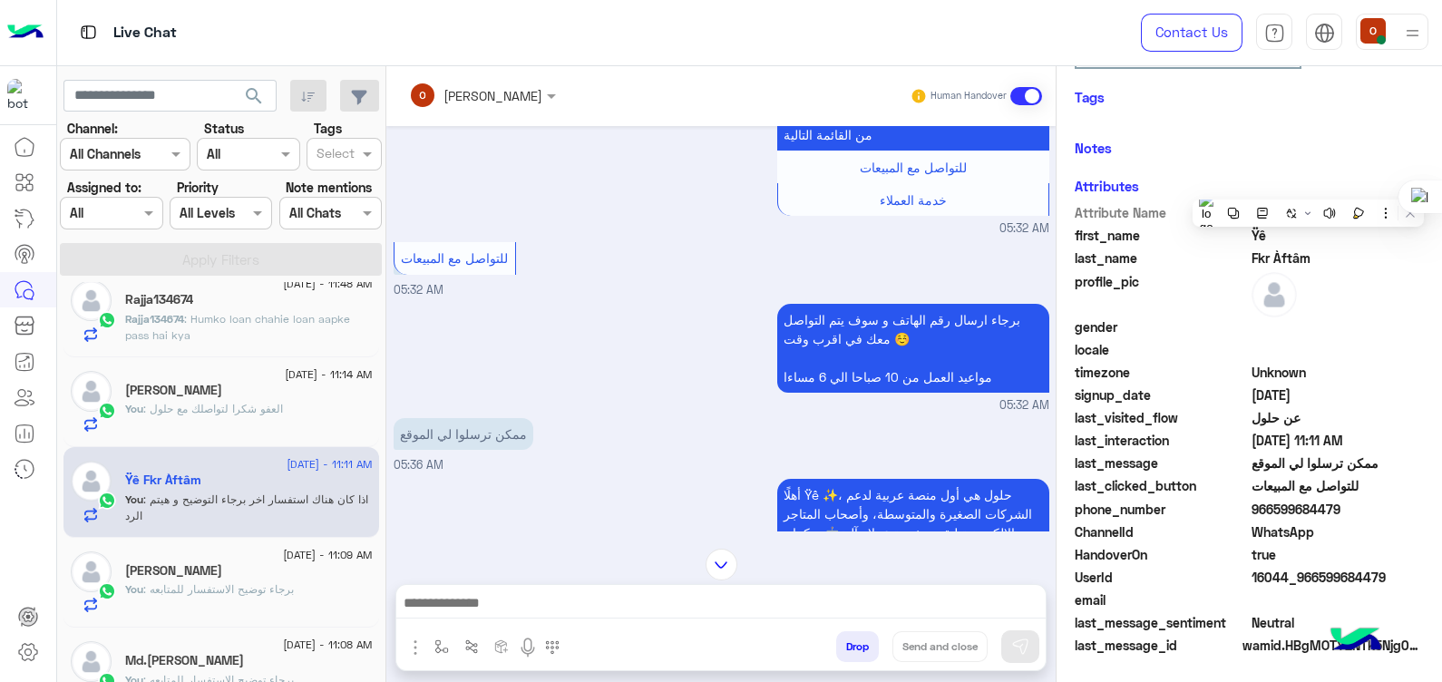
drag, startPoint x: 1246, startPoint y: 236, endPoint x: 1351, endPoint y: 272, distance: 111.3
click at [1351, 272] on div "profile_pic" at bounding box center [1249, 294] width 349 height 45
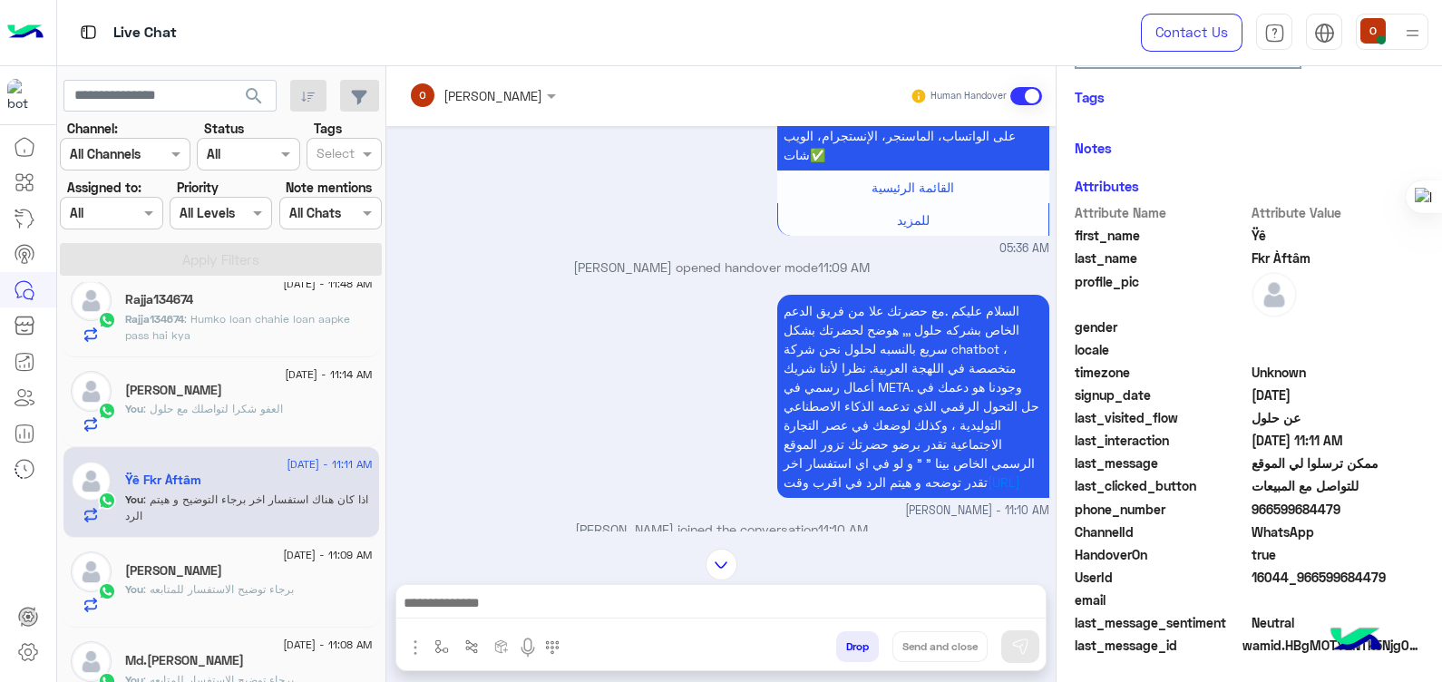
scroll to position [1358, 0]
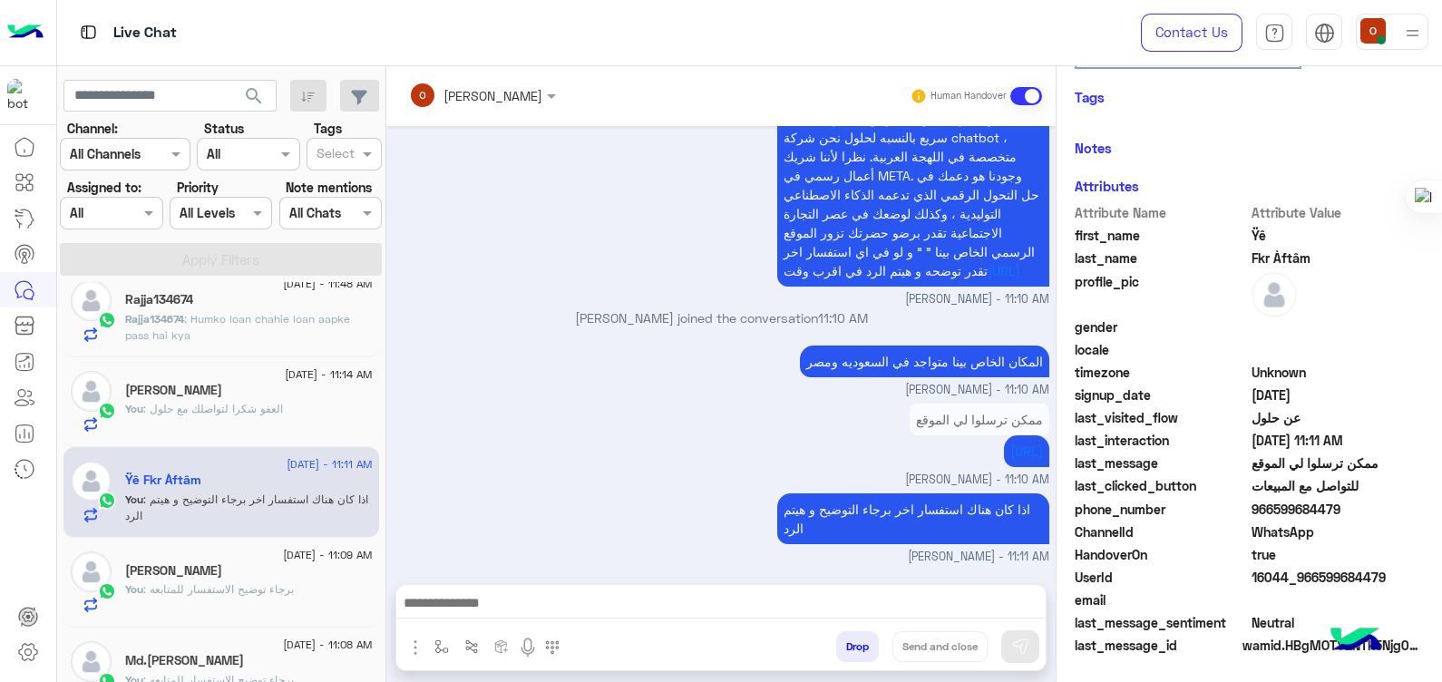
drag, startPoint x: 1304, startPoint y: 251, endPoint x: 1249, endPoint y: 251, distance: 55.3
click at [1252, 251] on span "Fkr Àftâm" at bounding box center [1338, 257] width 173 height 19
drag, startPoint x: 1249, startPoint y: 251, endPoint x: 1229, endPoint y: 232, distance: 27.6
click at [1229, 232] on span "first_name" at bounding box center [1161, 235] width 173 height 19
click at [1256, 230] on span "Ÿê" at bounding box center [1338, 235] width 173 height 19
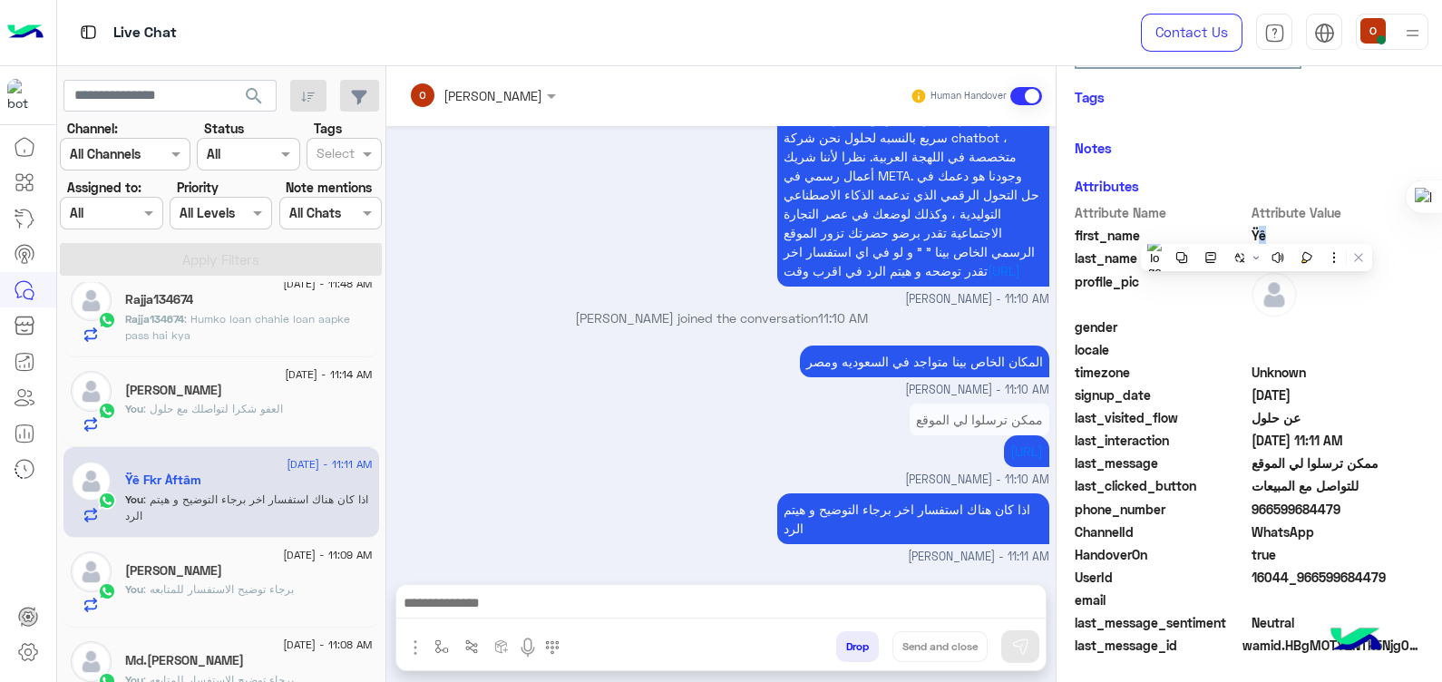
drag, startPoint x: 1256, startPoint y: 230, endPoint x: 1375, endPoint y: 239, distance: 119.1
click at [1375, 239] on span "Ÿê" at bounding box center [1338, 235] width 173 height 19
click at [1310, 248] on span "Fkr Àftâm" at bounding box center [1338, 257] width 173 height 19
drag, startPoint x: 1309, startPoint y: 260, endPoint x: 1250, endPoint y: 239, distance: 62.8
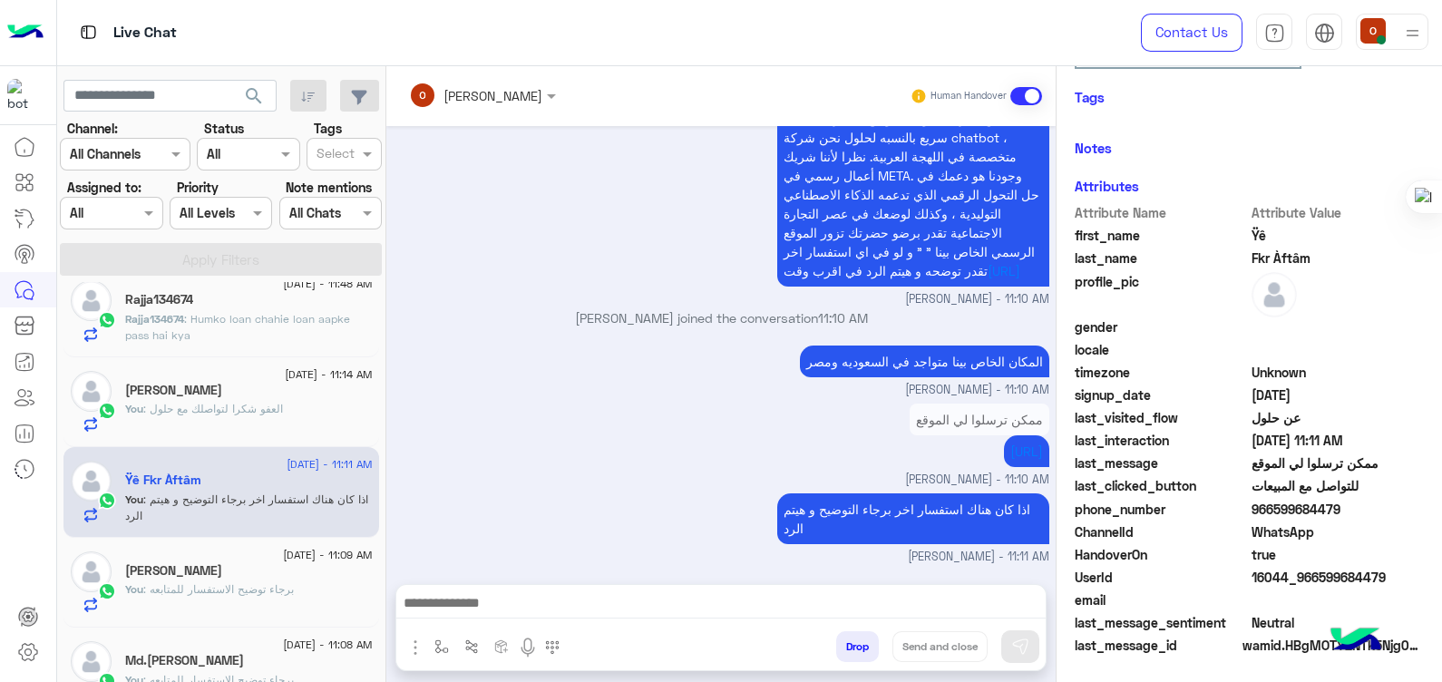
click at [1250, 239] on div "Attribute Name Attribute Value first_name Ÿê last_name Fkr Àftâm profile_pic ge…" at bounding box center [1249, 430] width 349 height 455
drag, startPoint x: 1250, startPoint y: 239, endPoint x: 1213, endPoint y: 263, distance: 44.5
click at [1213, 263] on span "last_name" at bounding box center [1161, 257] width 173 height 19
drag, startPoint x: 1254, startPoint y: 228, endPoint x: 1257, endPoint y: 241, distance: 13.9
click at [1257, 241] on span "Ÿê" at bounding box center [1338, 235] width 173 height 19
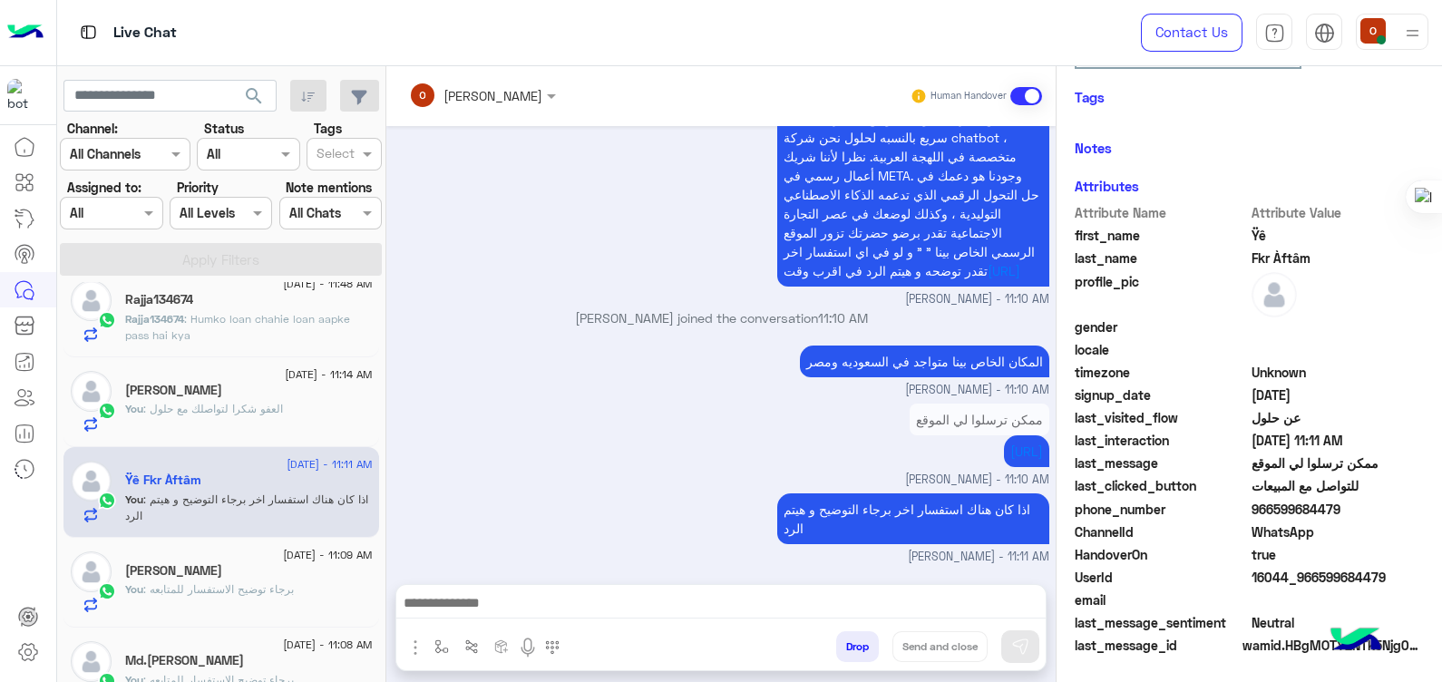
click at [1235, 232] on span "first_name" at bounding box center [1161, 235] width 173 height 19
click at [1242, 232] on span "first_name" at bounding box center [1161, 235] width 173 height 19
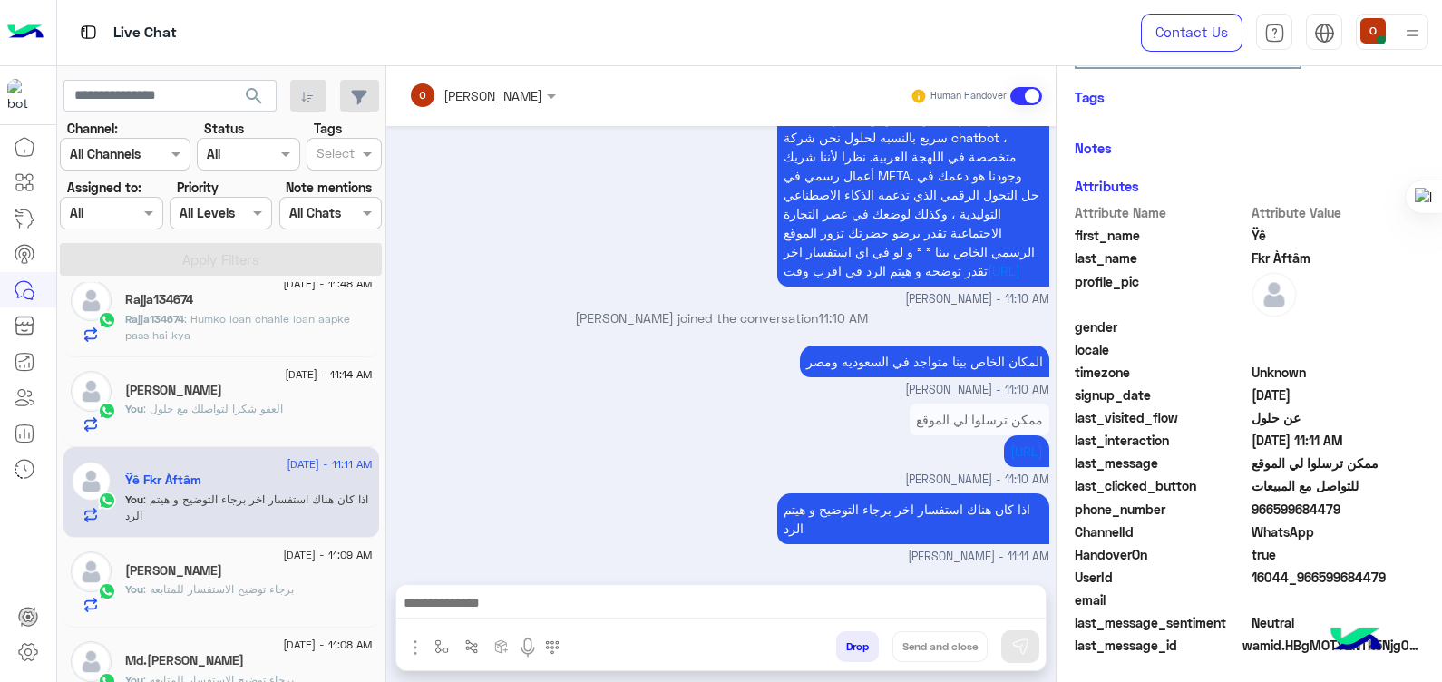
drag, startPoint x: 1242, startPoint y: 232, endPoint x: 1214, endPoint y: 236, distance: 28.3
click at [1214, 236] on span "first_name" at bounding box center [1161, 235] width 173 height 19
drag, startPoint x: 1252, startPoint y: 236, endPoint x: 1262, endPoint y: 248, distance: 16.1
click at [1262, 248] on div "Attribute Name Attribute Value first_name Ÿê last_name Fkr Àftâm profile_pic ge…" at bounding box center [1249, 430] width 349 height 455
drag, startPoint x: 1262, startPoint y: 248, endPoint x: 1324, endPoint y: 240, distance: 63.1
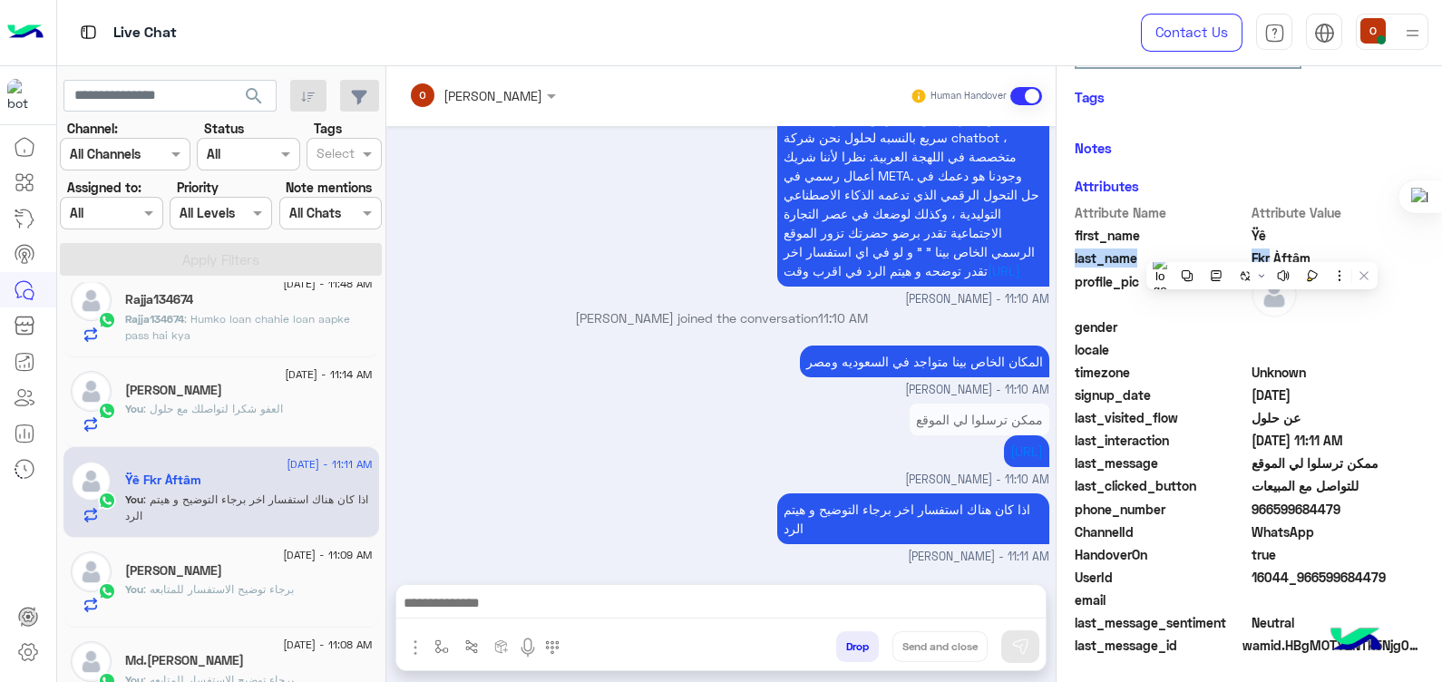
click at [1324, 240] on span "Ÿê" at bounding box center [1338, 235] width 173 height 19
click at [1256, 226] on span "Ÿê" at bounding box center [1338, 235] width 173 height 19
click at [1230, 234] on span "first_name" at bounding box center [1161, 235] width 173 height 19
click at [1252, 234] on span "Ÿê" at bounding box center [1338, 235] width 173 height 19
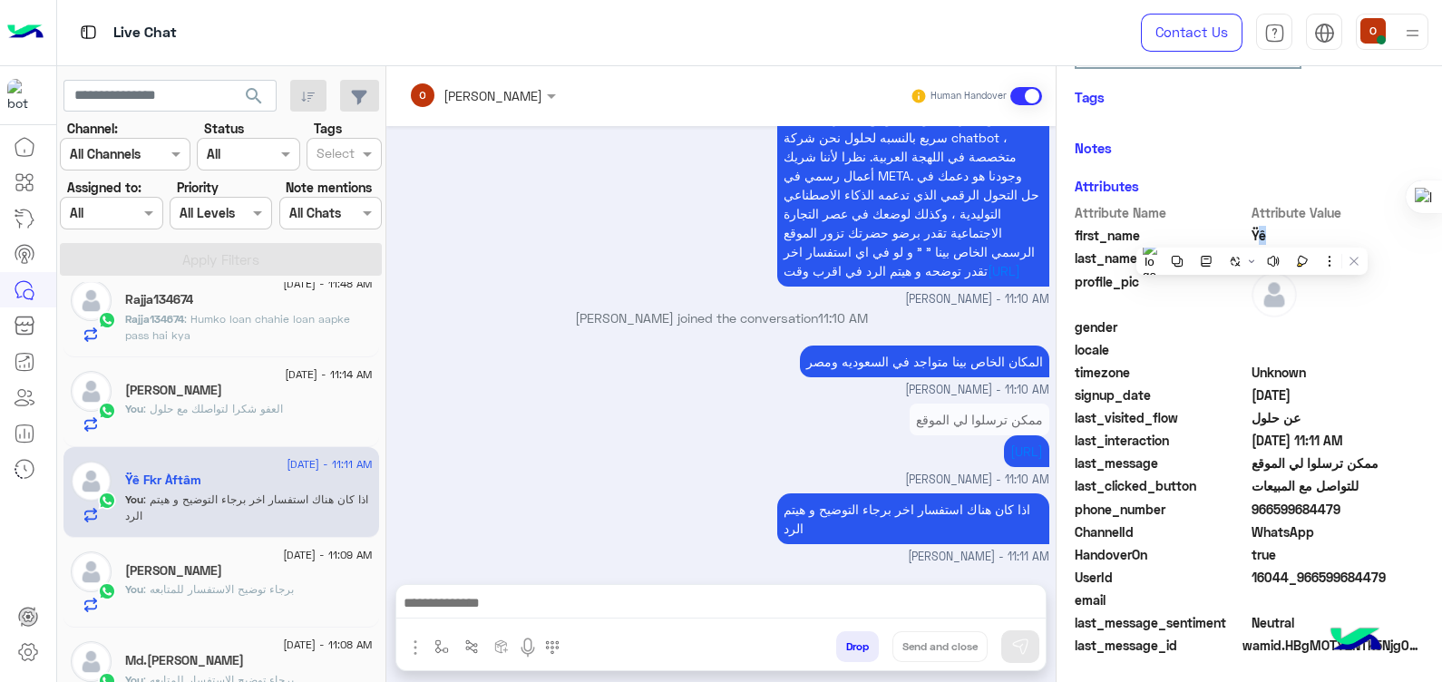
drag, startPoint x: 1252, startPoint y: 234, endPoint x: 1329, endPoint y: 236, distance: 77.1
click at [1329, 236] on span "Ÿê" at bounding box center [1338, 235] width 173 height 19
copy span "Ÿê"
drag, startPoint x: 1304, startPoint y: 256, endPoint x: 1251, endPoint y: 258, distance: 53.6
click at [1252, 258] on span "Fkr Àftâm" at bounding box center [1338, 257] width 173 height 19
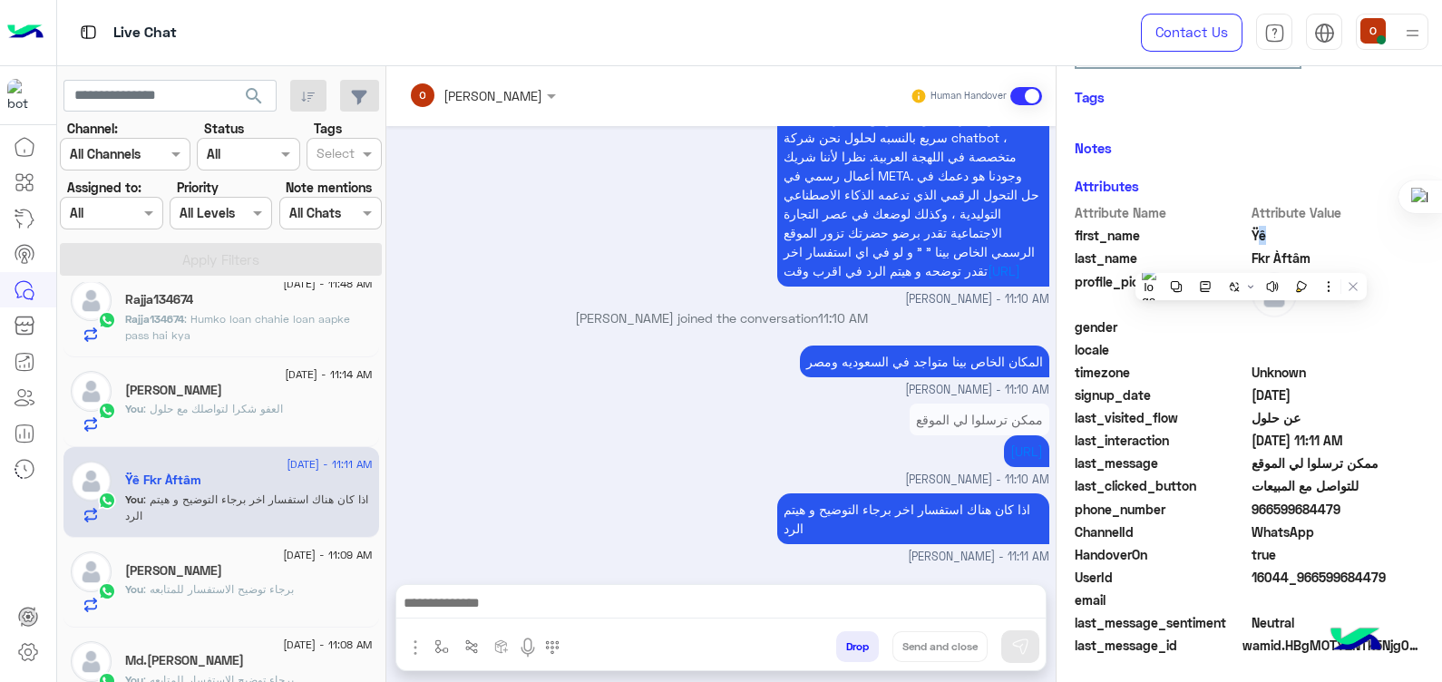
copy span "Fkr Àftâm"
click at [1283, 507] on span "966599684479" at bounding box center [1338, 509] width 173 height 19
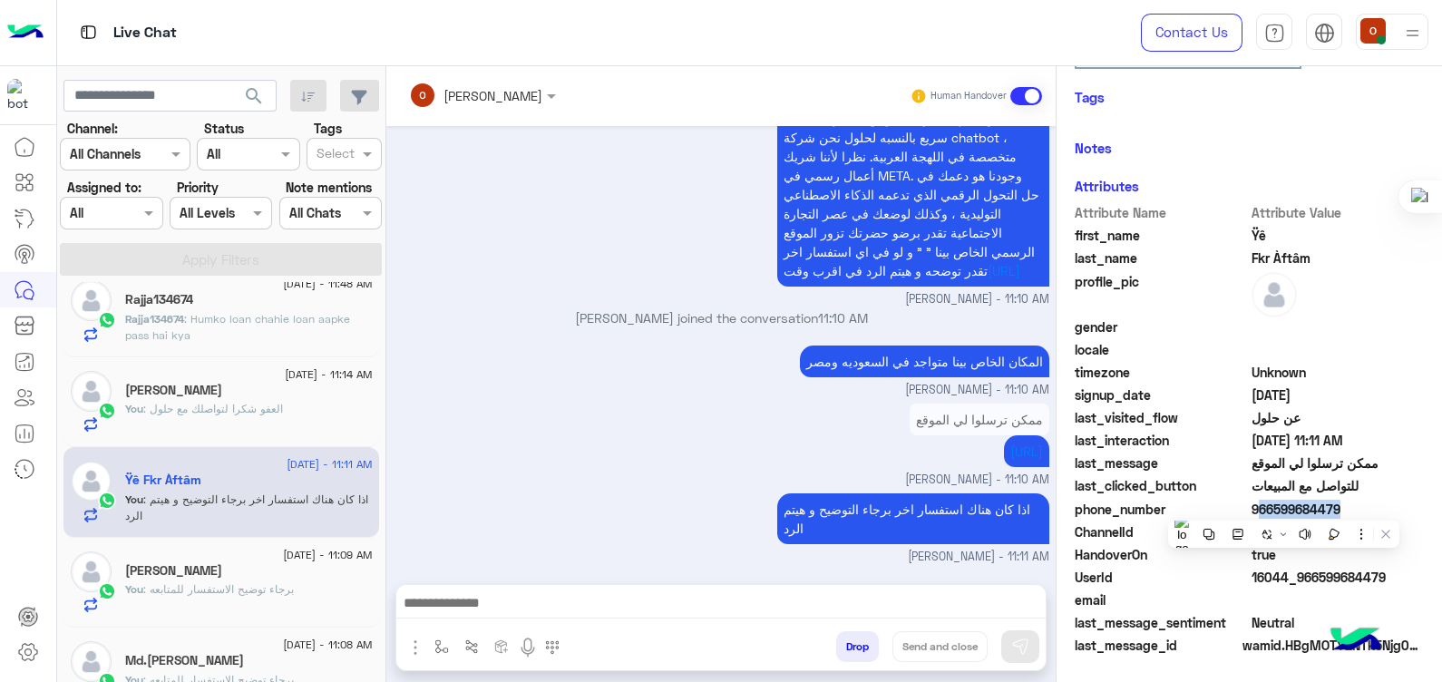
copy span "966599684479"
click at [243, 395] on div "[PERSON_NAME]" at bounding box center [249, 392] width 248 height 19
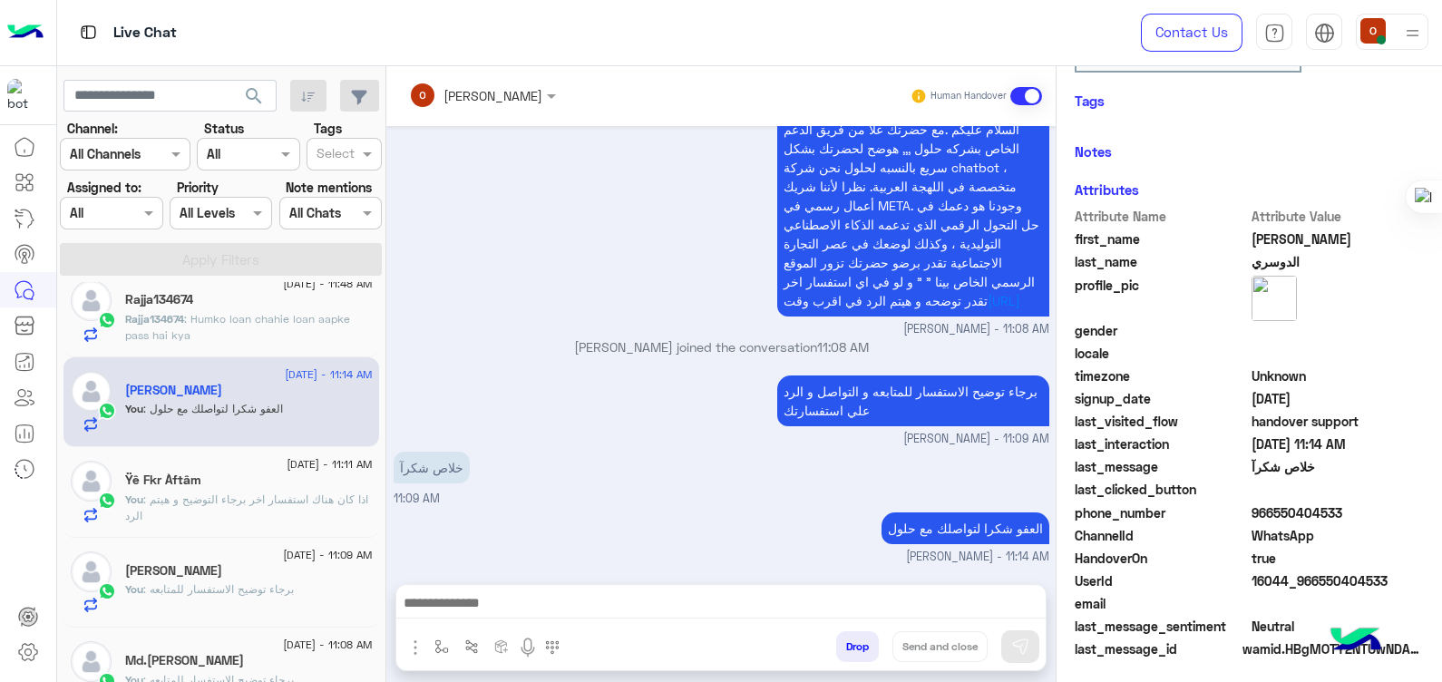
scroll to position [342, 0]
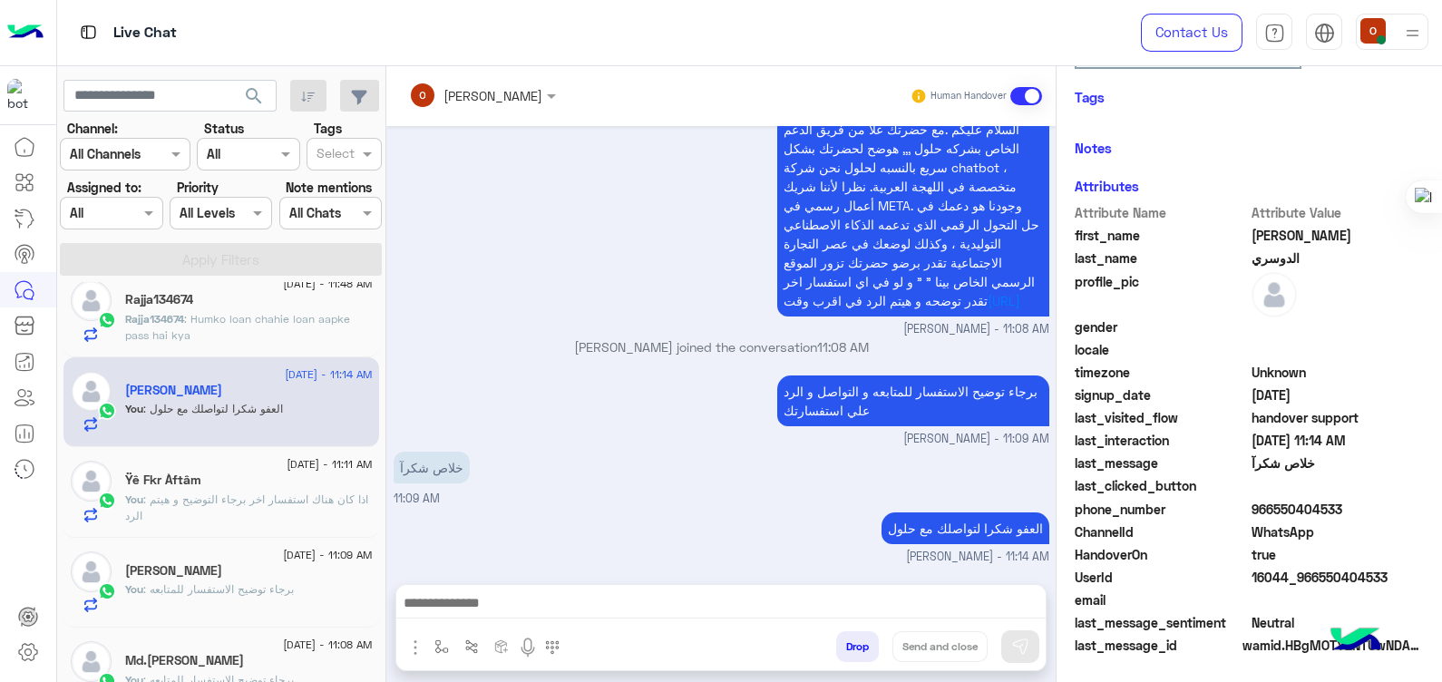
click at [1290, 501] on span "966550404533" at bounding box center [1338, 509] width 173 height 19
click at [253, 326] on p "Rajja134674 : [PERSON_NAME] chahie loan aapke pass hai kya" at bounding box center [249, 327] width 248 height 33
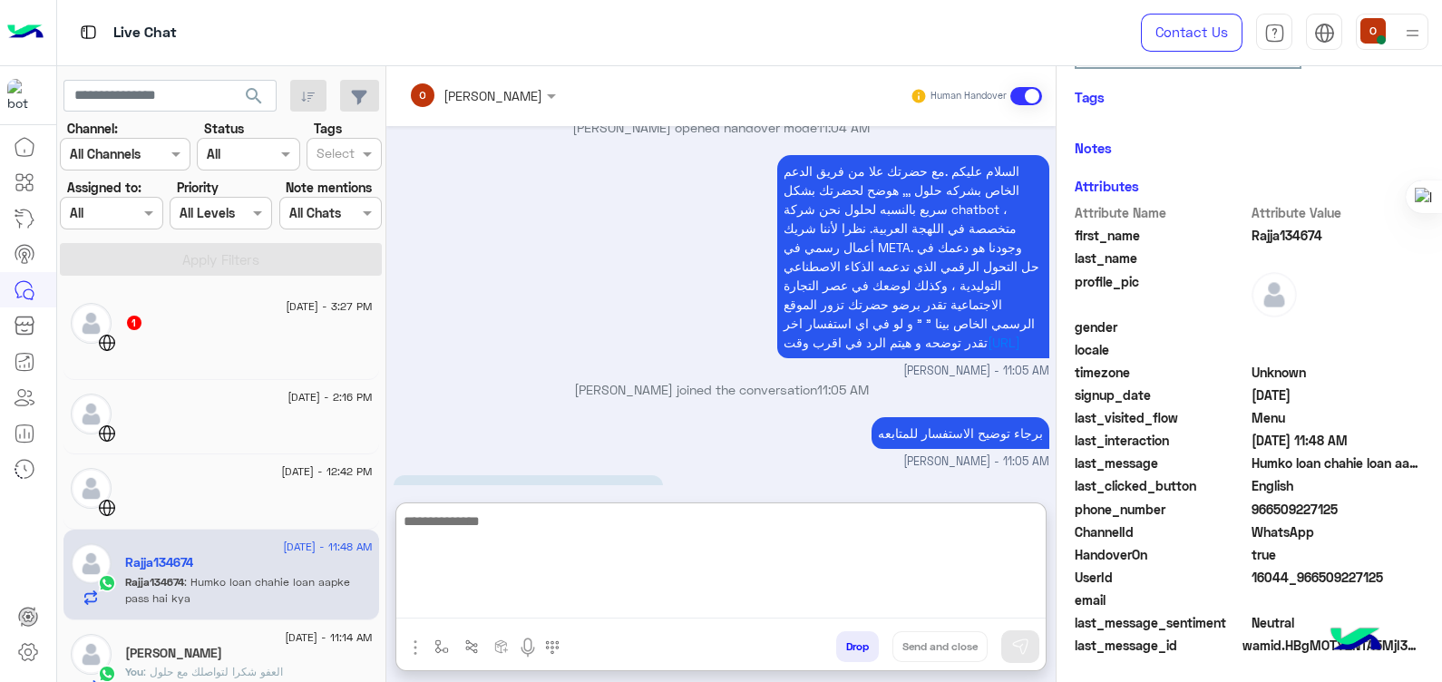
click at [619, 597] on textarea at bounding box center [720, 564] width 649 height 109
click at [531, 551] on textarea at bounding box center [720, 564] width 649 height 109
paste textarea "**********"
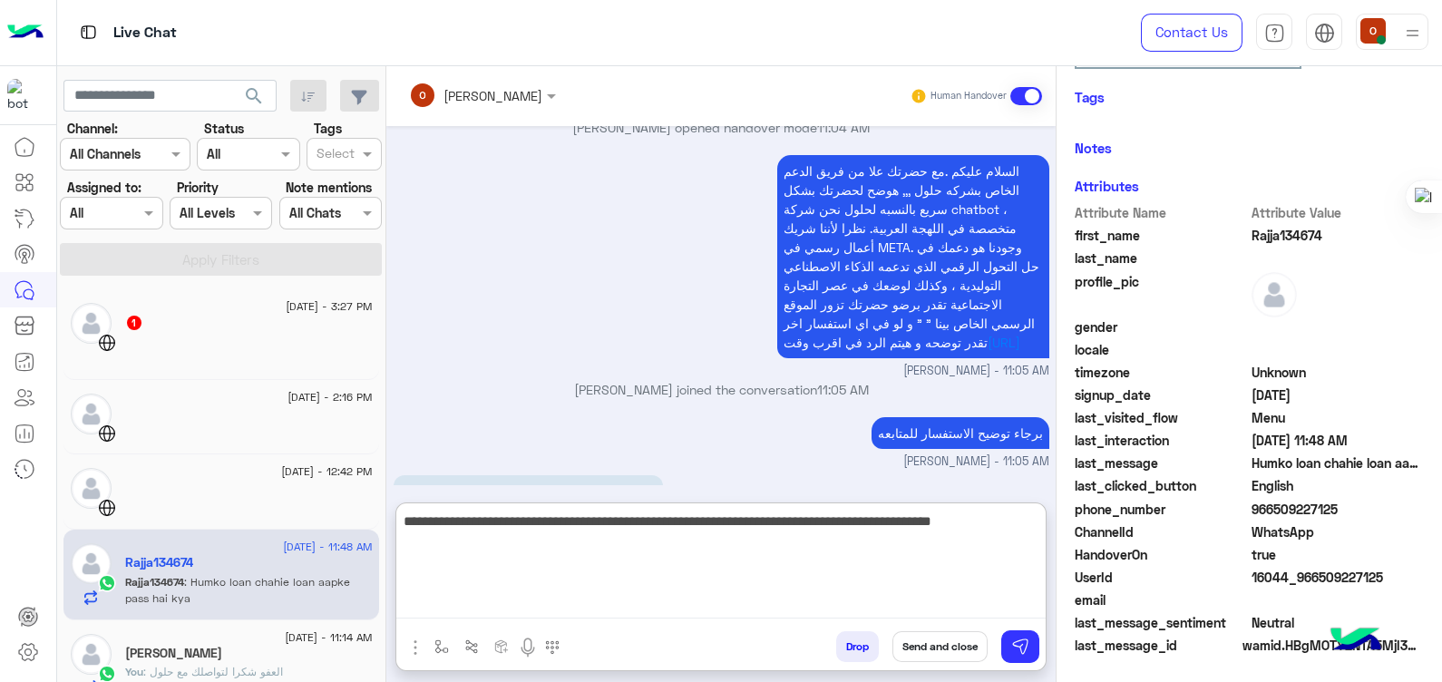
type textarea "**********"
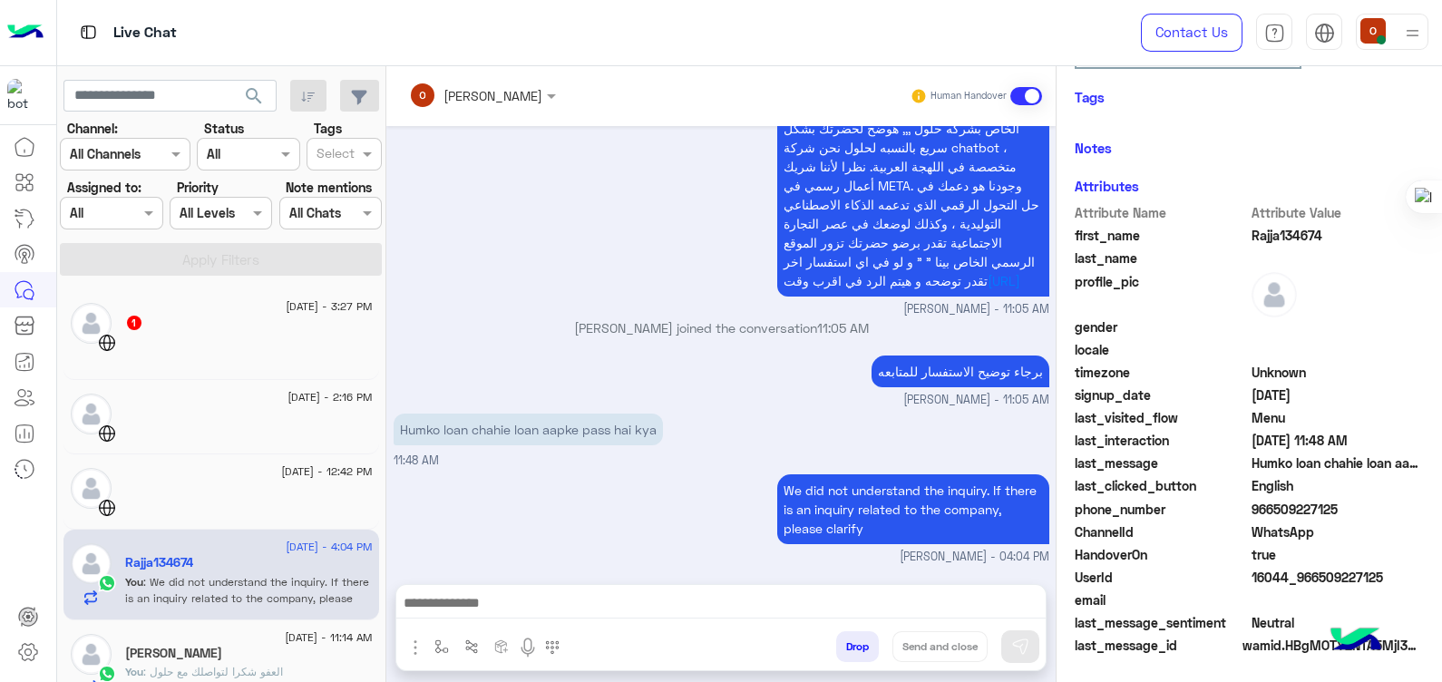
click at [147, 366] on div "[DATE] - 3:27 PM 1" at bounding box center [221, 334] width 316 height 91
click at [206, 344] on div at bounding box center [249, 350] width 248 height 32
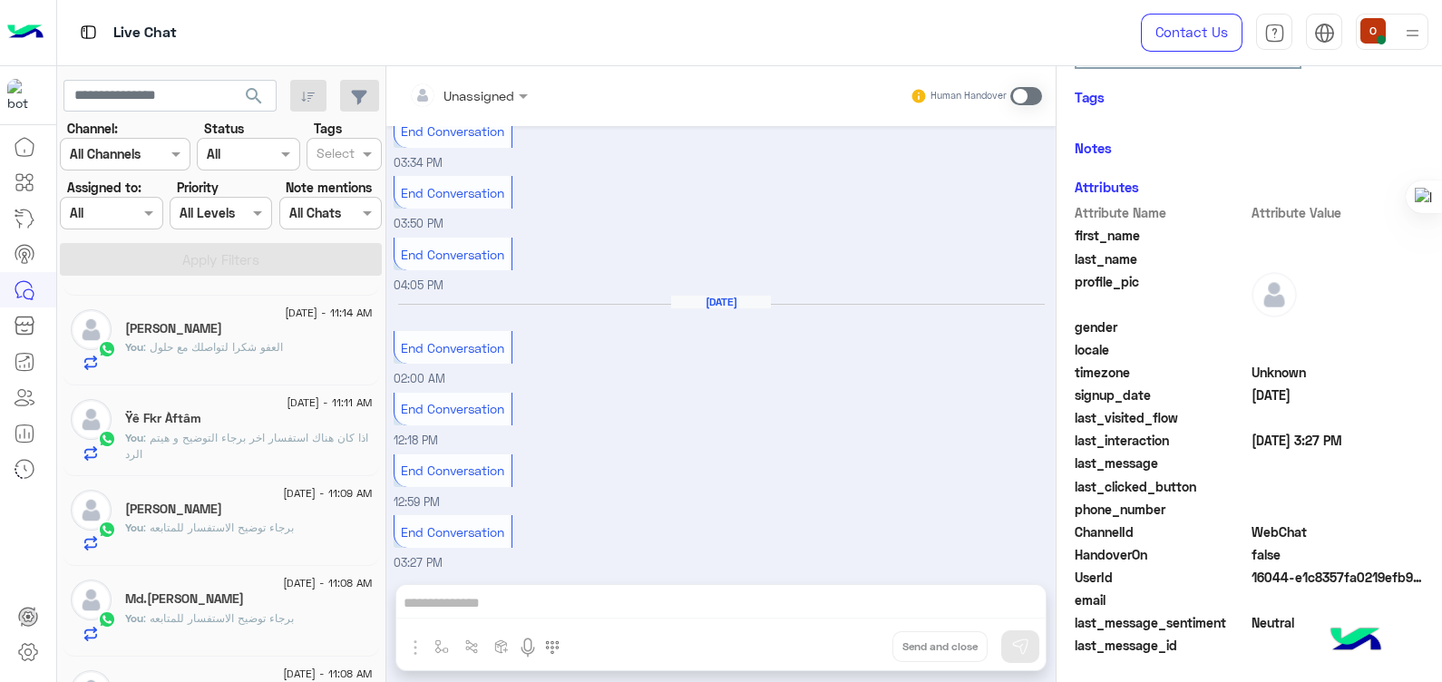
scroll to position [336, 0]
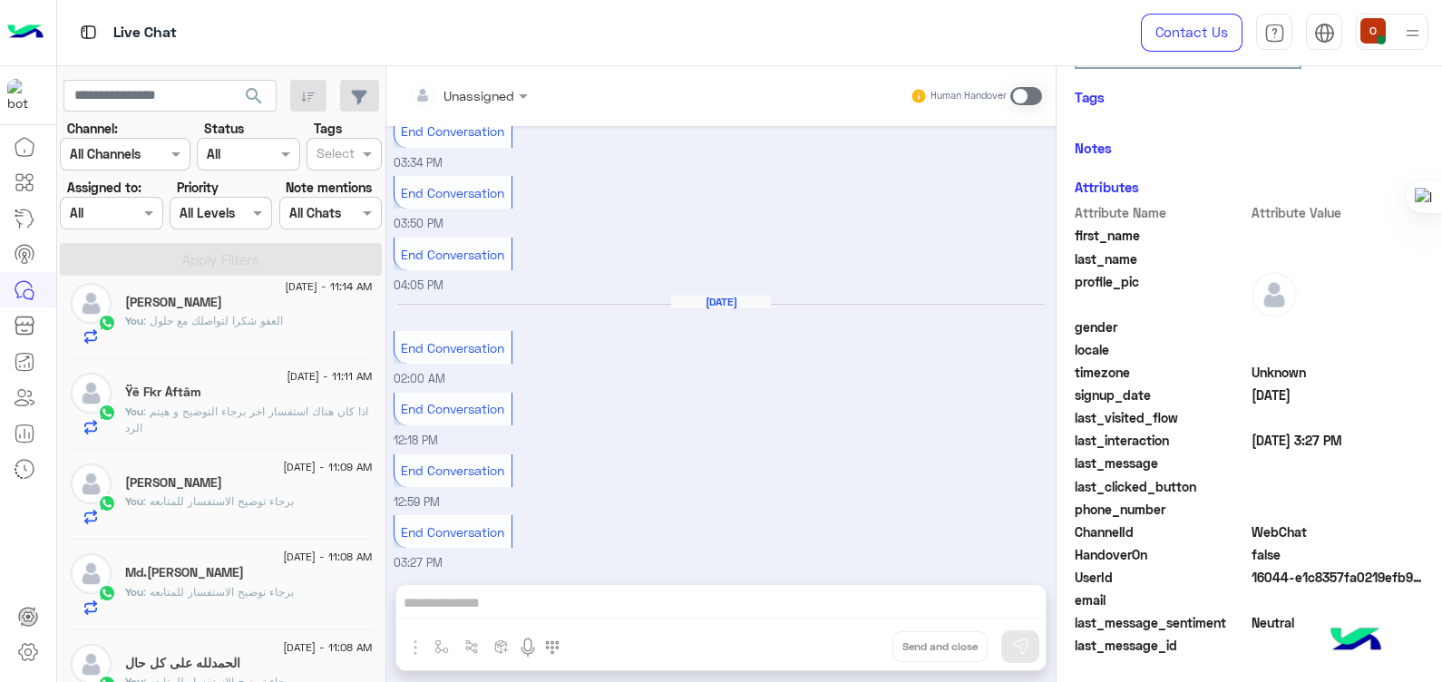
click at [221, 414] on span ": اذا كان هناك استفسار اخر برجاء التوضيح و هيتم الرد" at bounding box center [246, 419] width 243 height 30
